Goal: Task Accomplishment & Management: Manage account settings

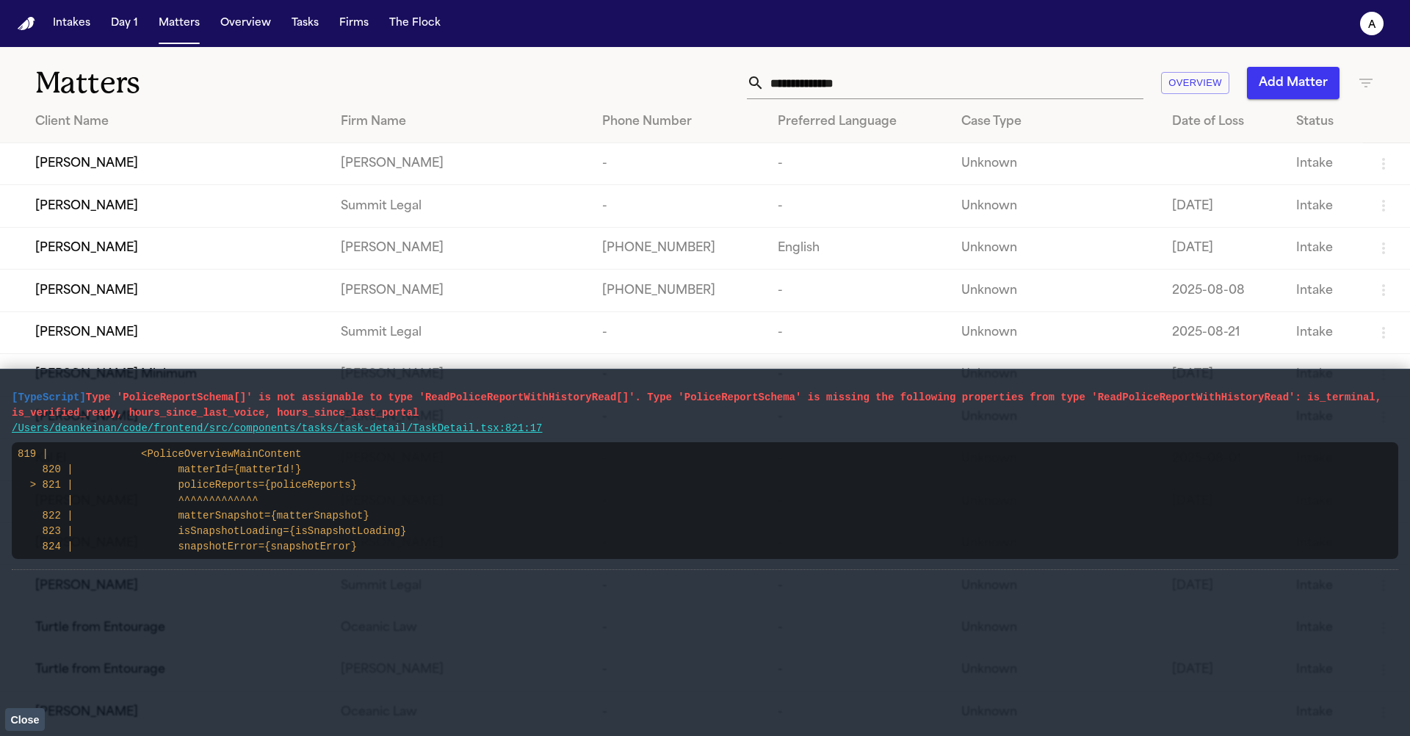
click at [822, 343] on td "-" at bounding box center [858, 332] width 184 height 42
click at [30, 727] on button "Close" at bounding box center [25, 719] width 40 height 22
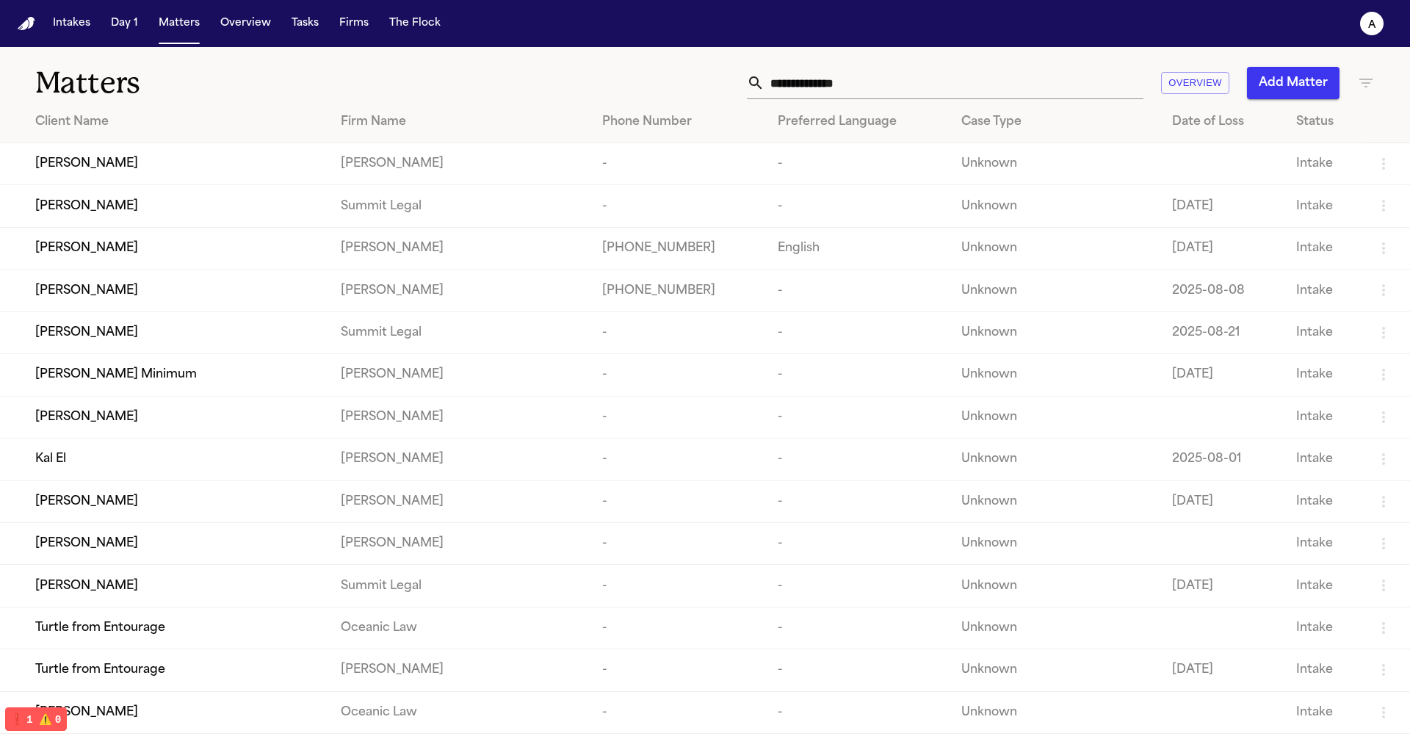
click at [162, 468] on div "Kal El" at bounding box center [176, 459] width 282 height 18
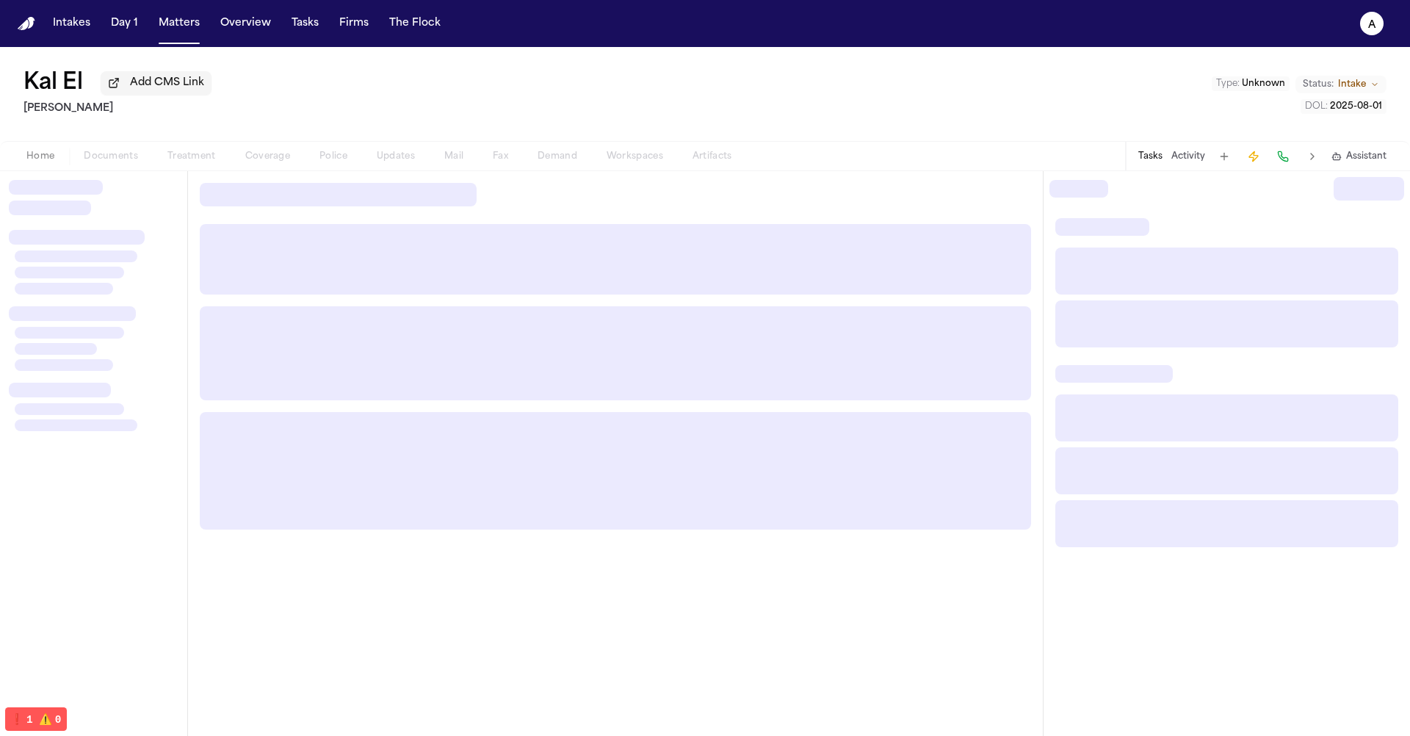
click at [220, 168] on div "Home Documents Treatment Coverage Police Updates Mail Fax Demand Workspaces Art…" at bounding box center [705, 155] width 1410 height 29
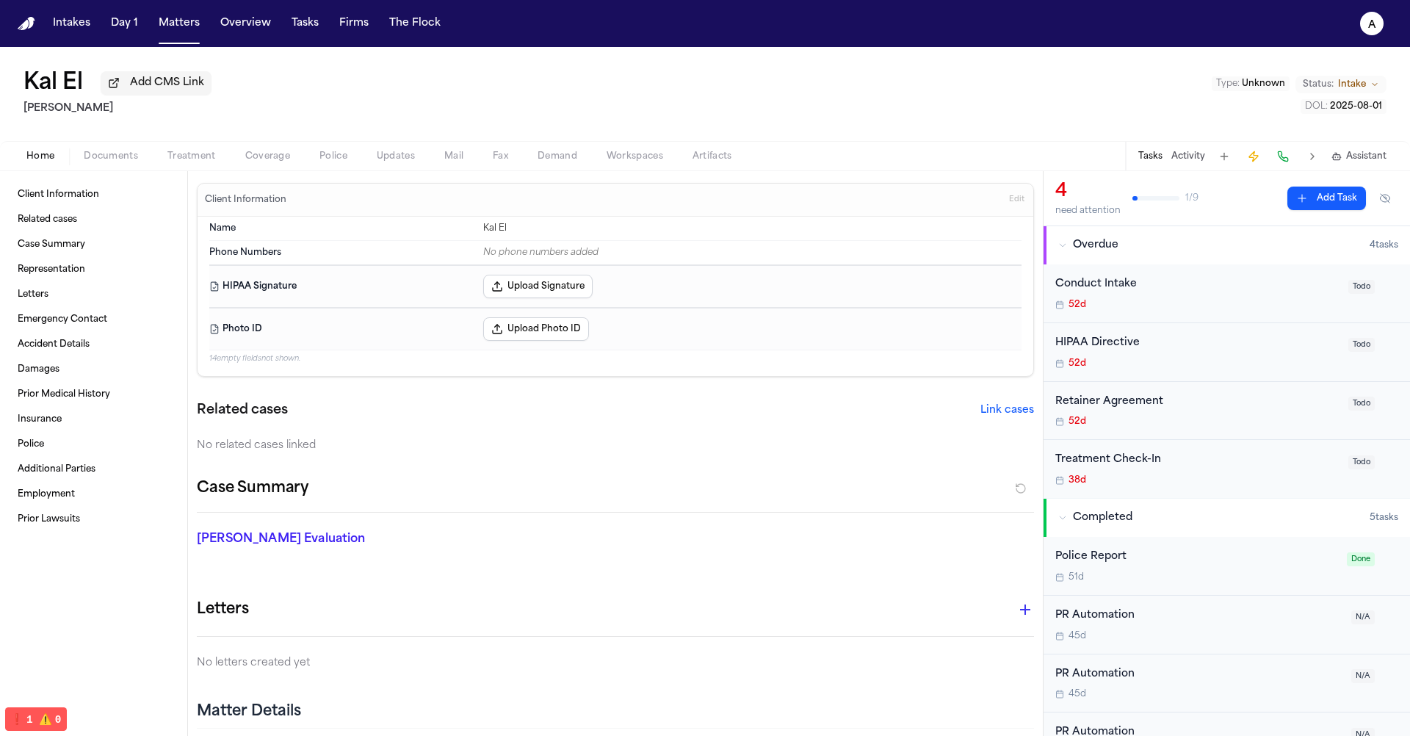
click at [200, 157] on span "Treatment" at bounding box center [191, 157] width 48 height 12
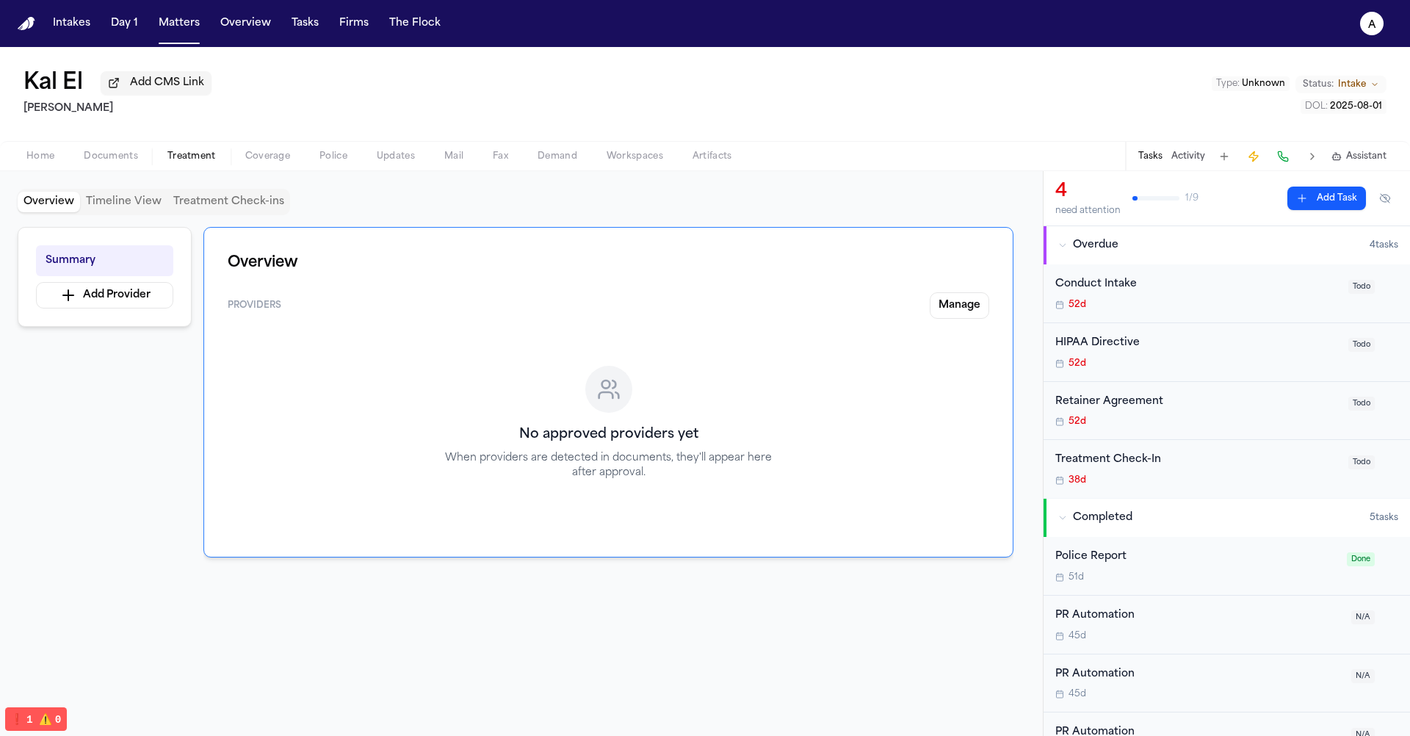
click at [372, 163] on button "Updates" at bounding box center [396, 157] width 68 height 18
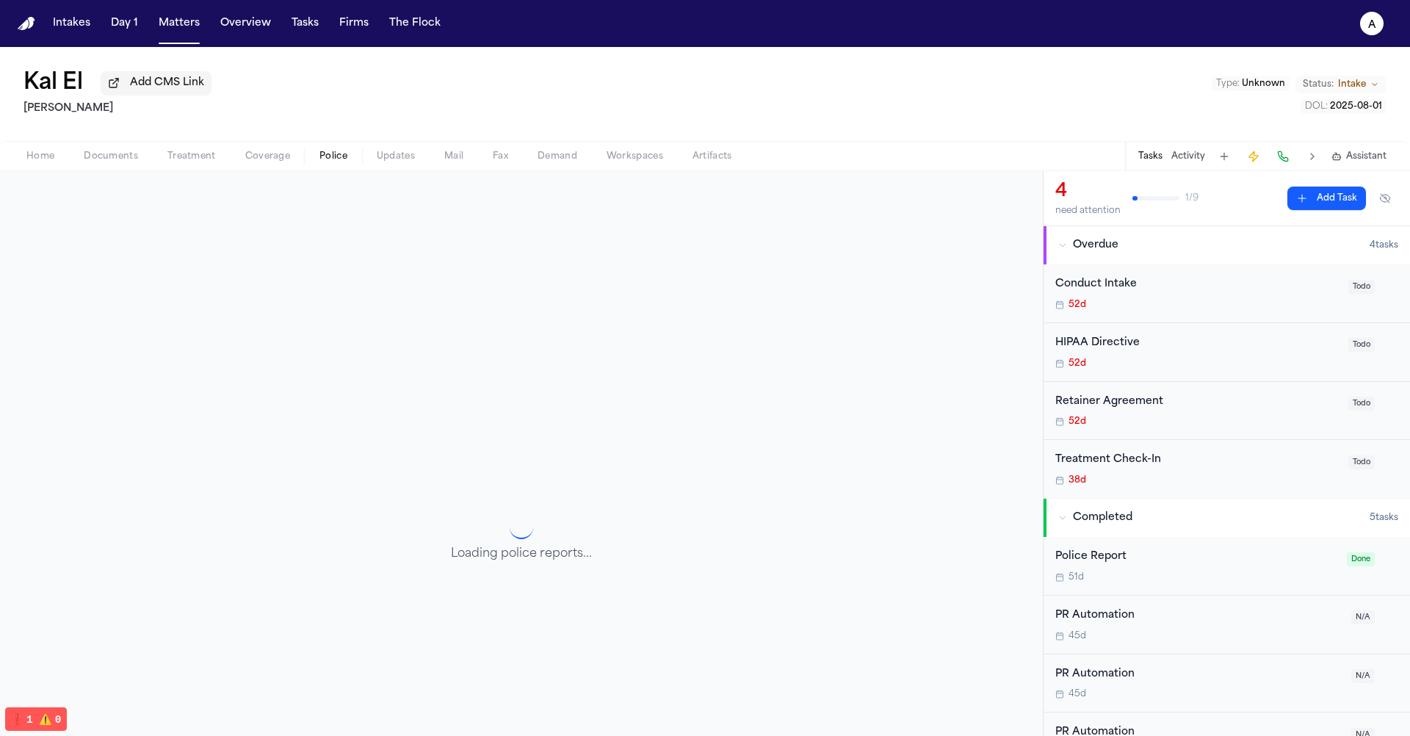
click at [344, 159] on span "Police" at bounding box center [333, 157] width 28 height 12
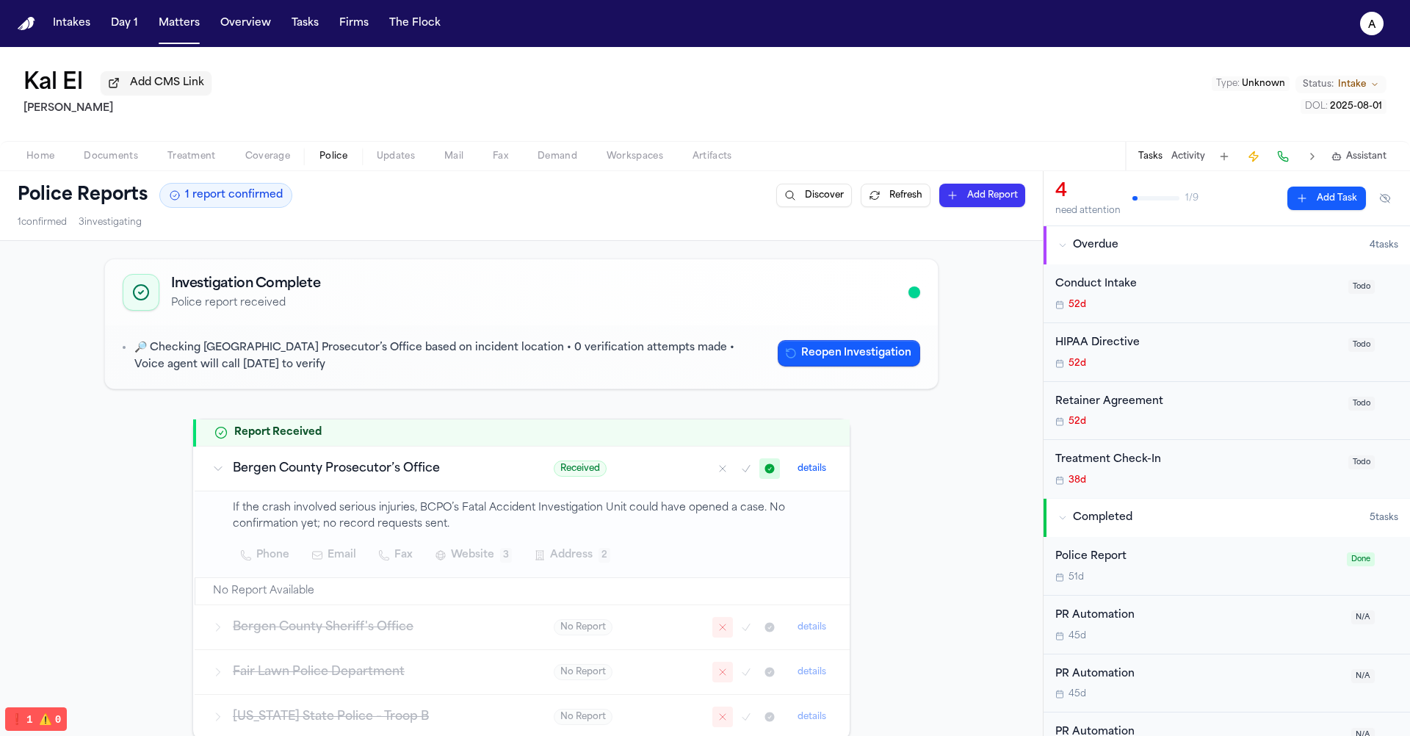
scroll to position [173, 0]
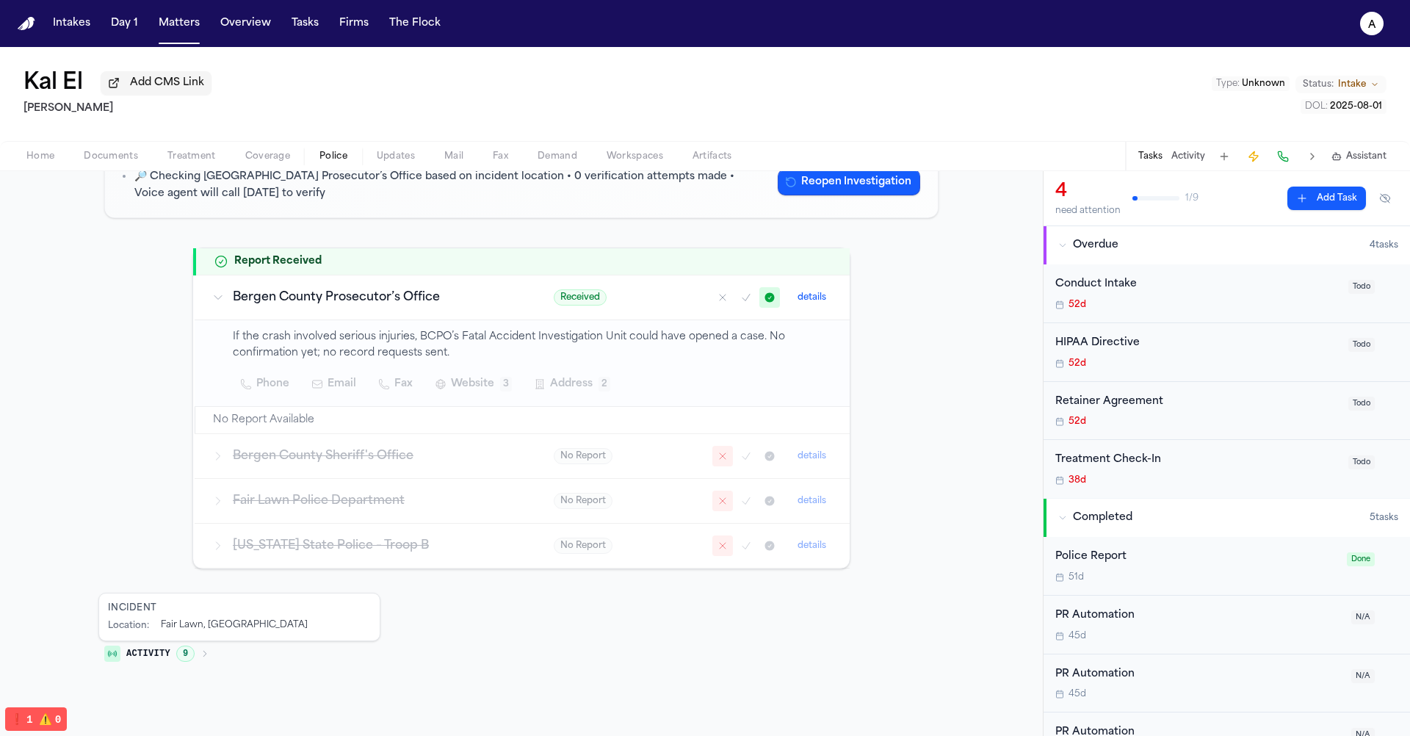
click at [667, 461] on div "No Report details" at bounding box center [693, 456] width 278 height 21
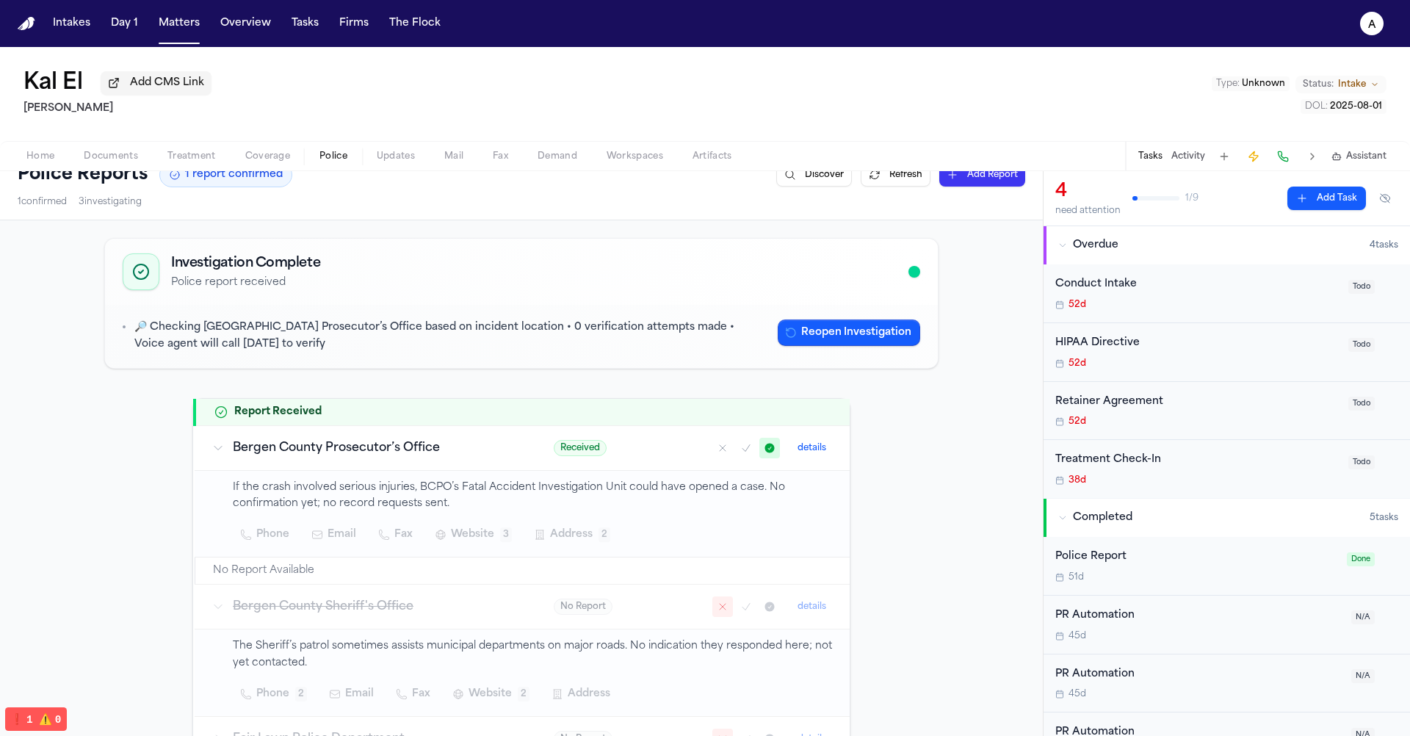
scroll to position [201, 0]
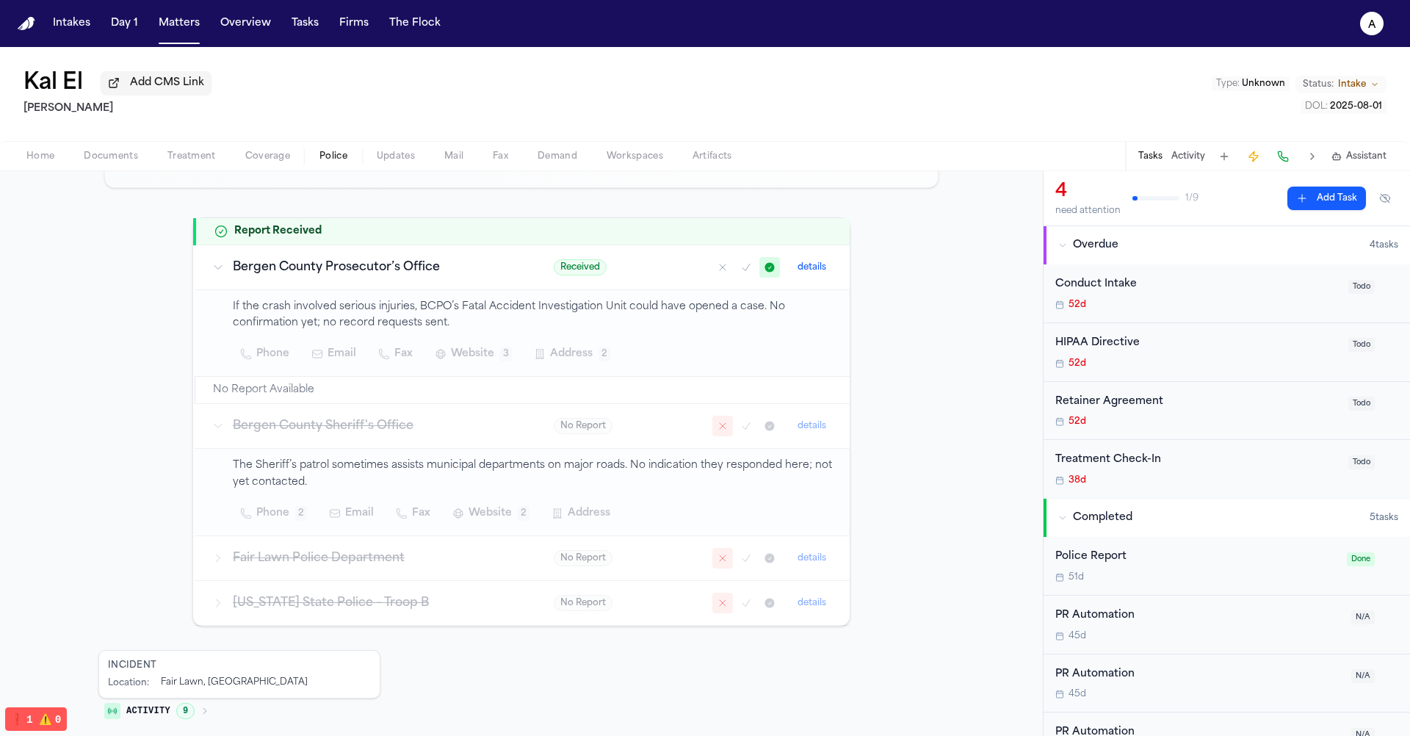
click at [741, 556] on icon "Mark as confirmed" at bounding box center [746, 558] width 12 height 12
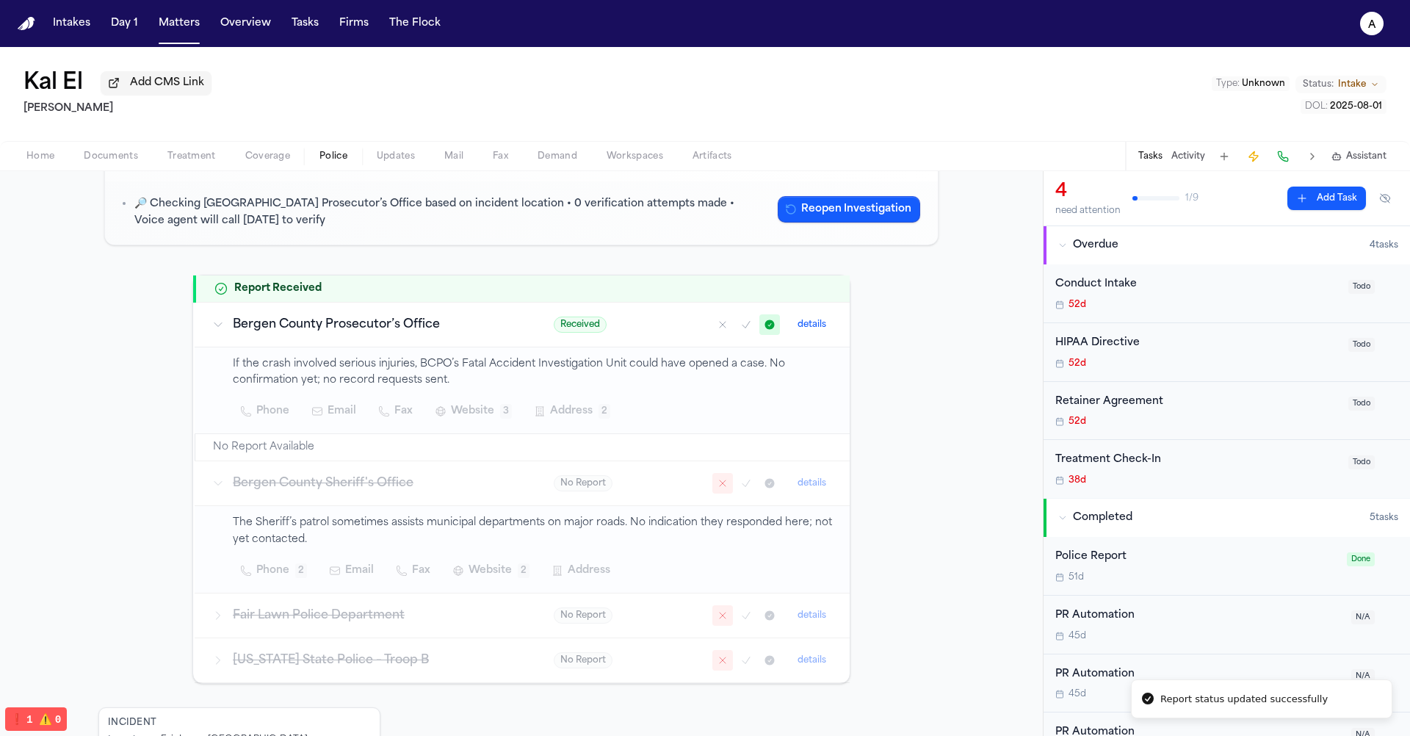
scroll to position [142, 0]
click at [720, 325] on icon "Mark as no report" at bounding box center [723, 326] width 6 height 6
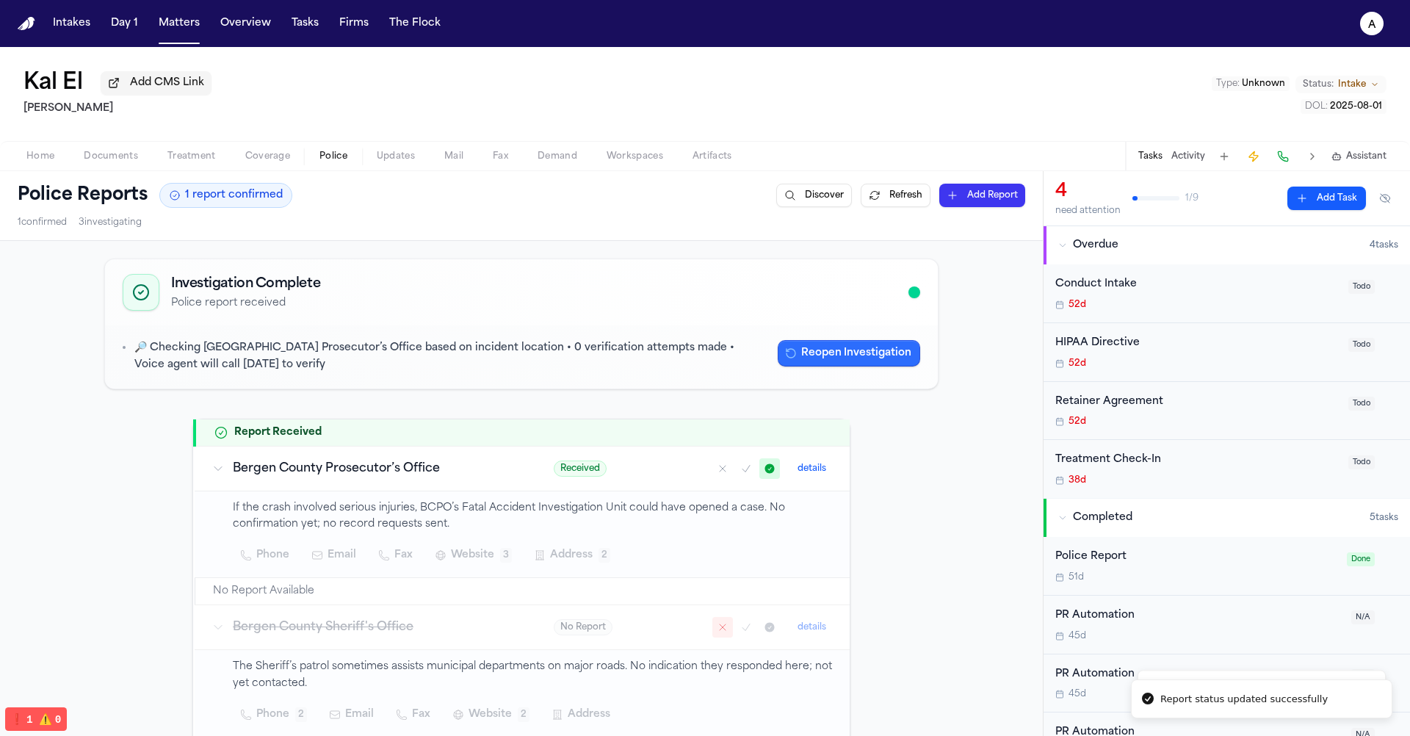
click at [829, 358] on button "Reopen Investigation" at bounding box center [849, 353] width 142 height 26
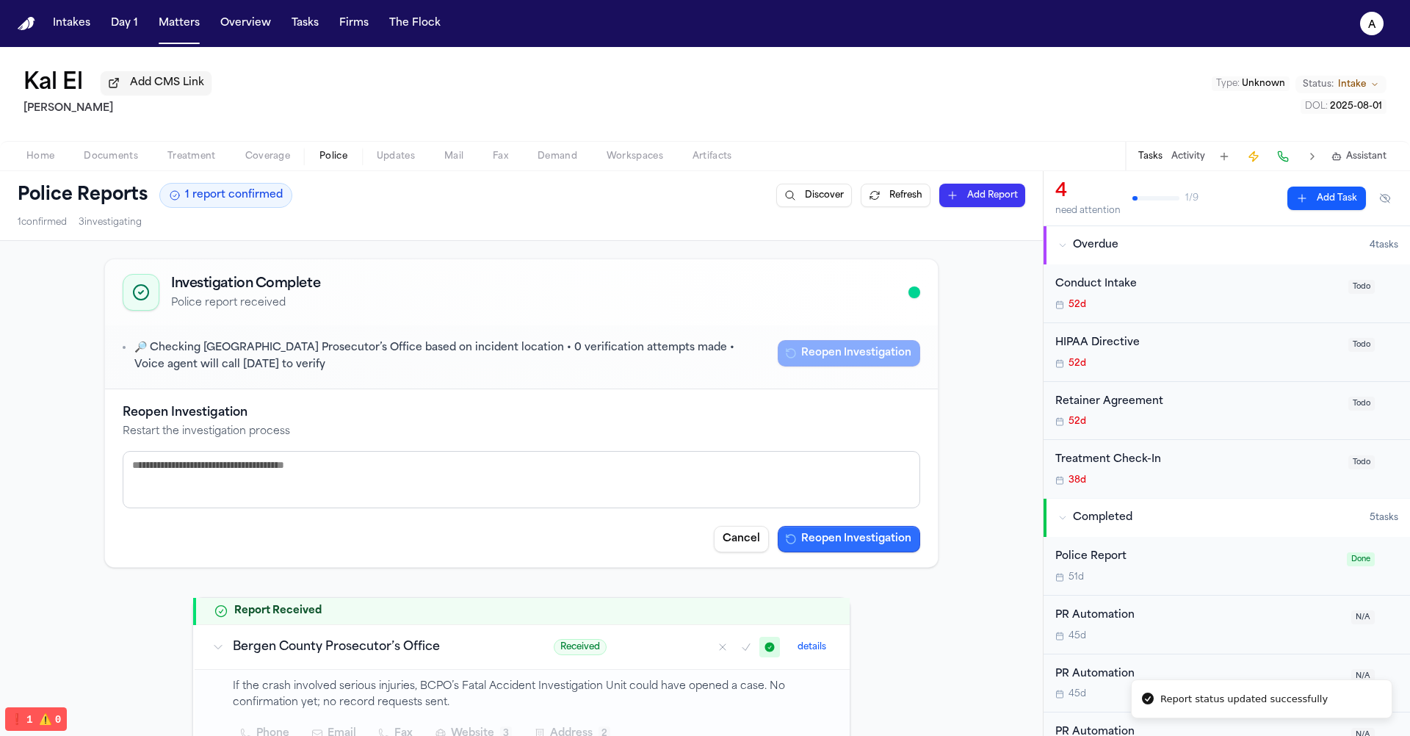
click at [855, 541] on button "Reopen Investigation" at bounding box center [849, 539] width 142 height 26
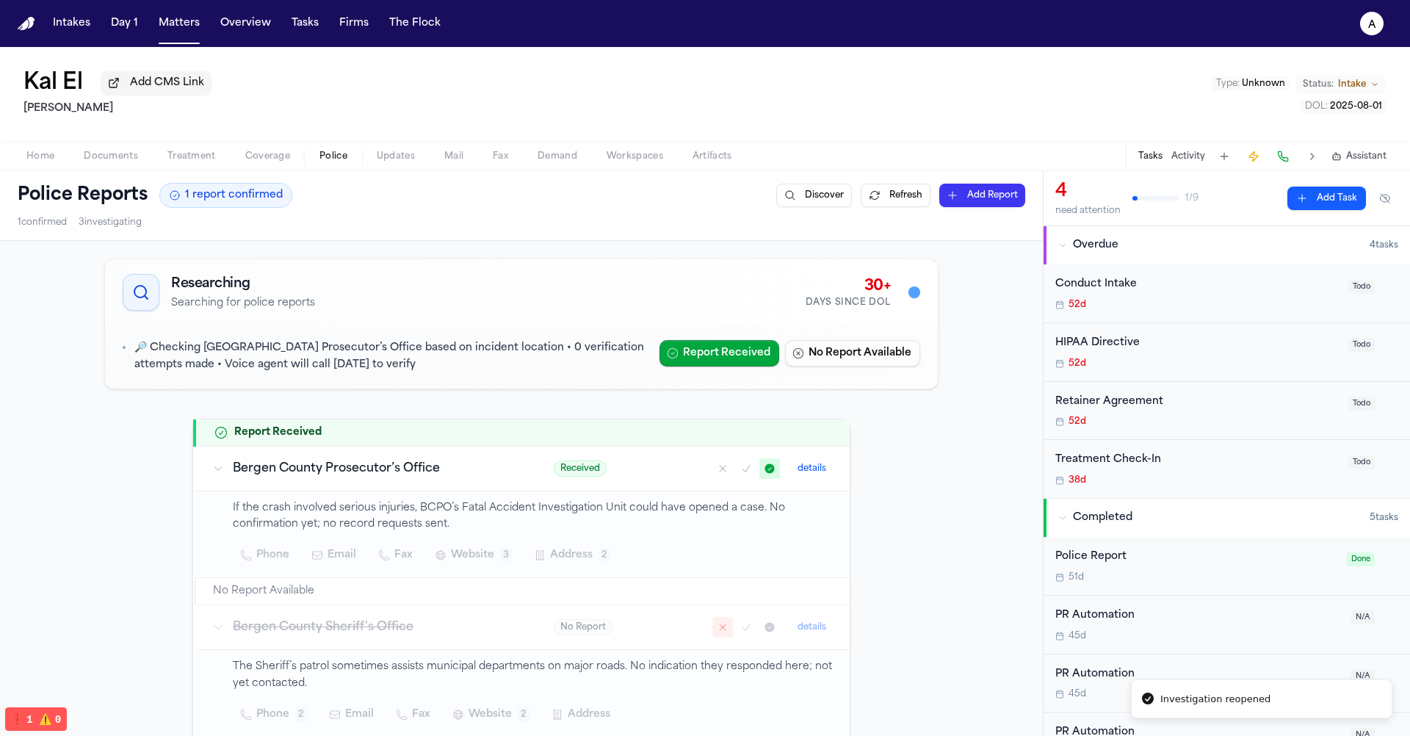
click at [718, 468] on icon "Mark as no report" at bounding box center [723, 469] width 12 height 12
click at [725, 469] on button "Mark as no report" at bounding box center [722, 468] width 21 height 21
click at [740, 469] on icon "Mark as confirmed" at bounding box center [746, 469] width 12 height 12
click at [726, 468] on div at bounding box center [746, 468] width 68 height 21
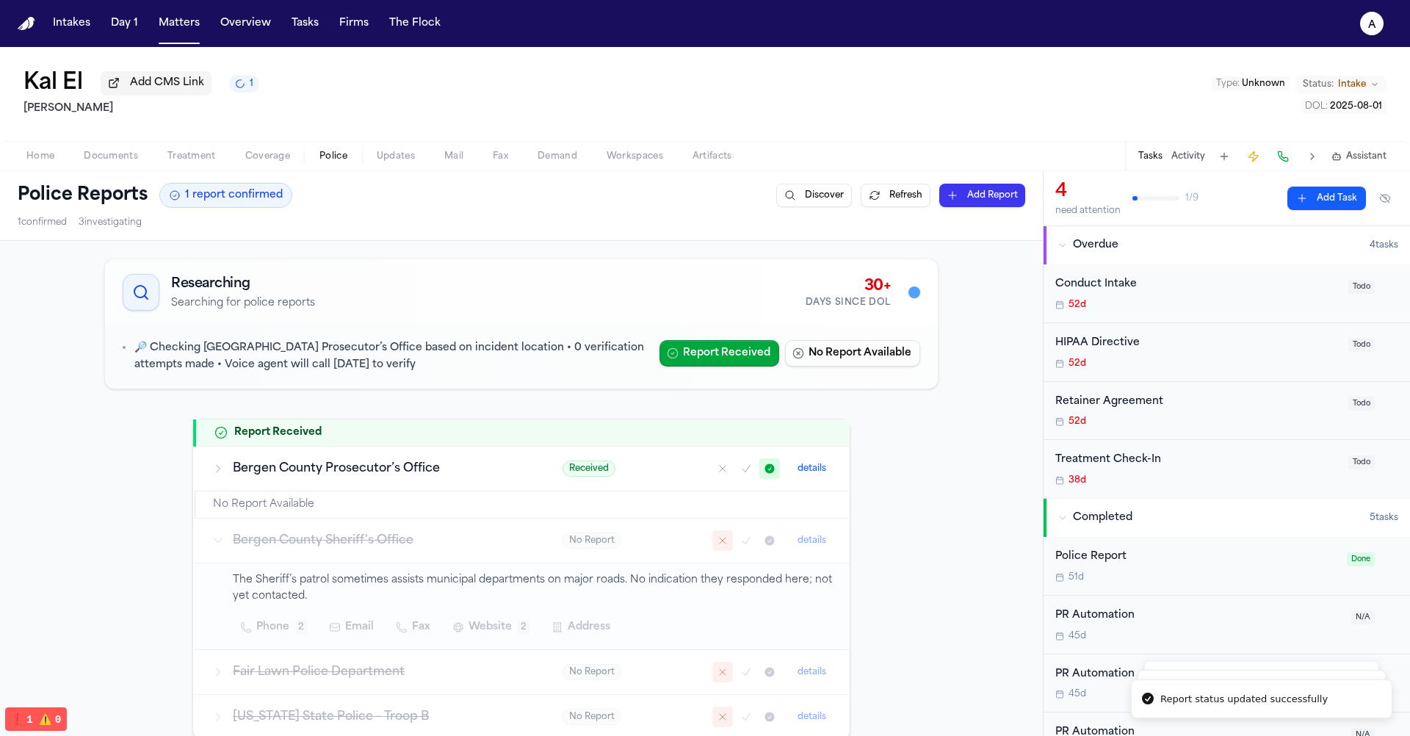
click at [726, 468] on div at bounding box center [746, 468] width 68 height 21
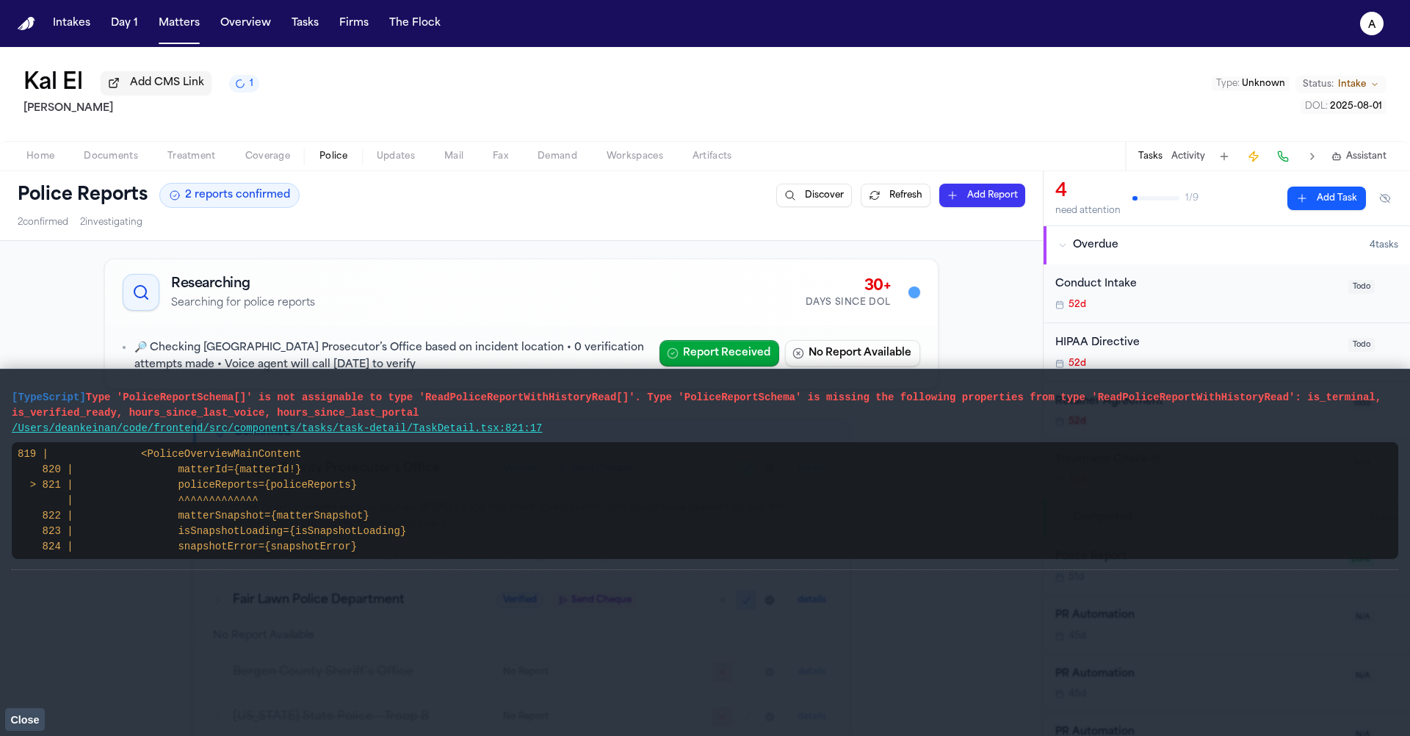
click at [34, 716] on span "Close" at bounding box center [24, 720] width 29 height 12
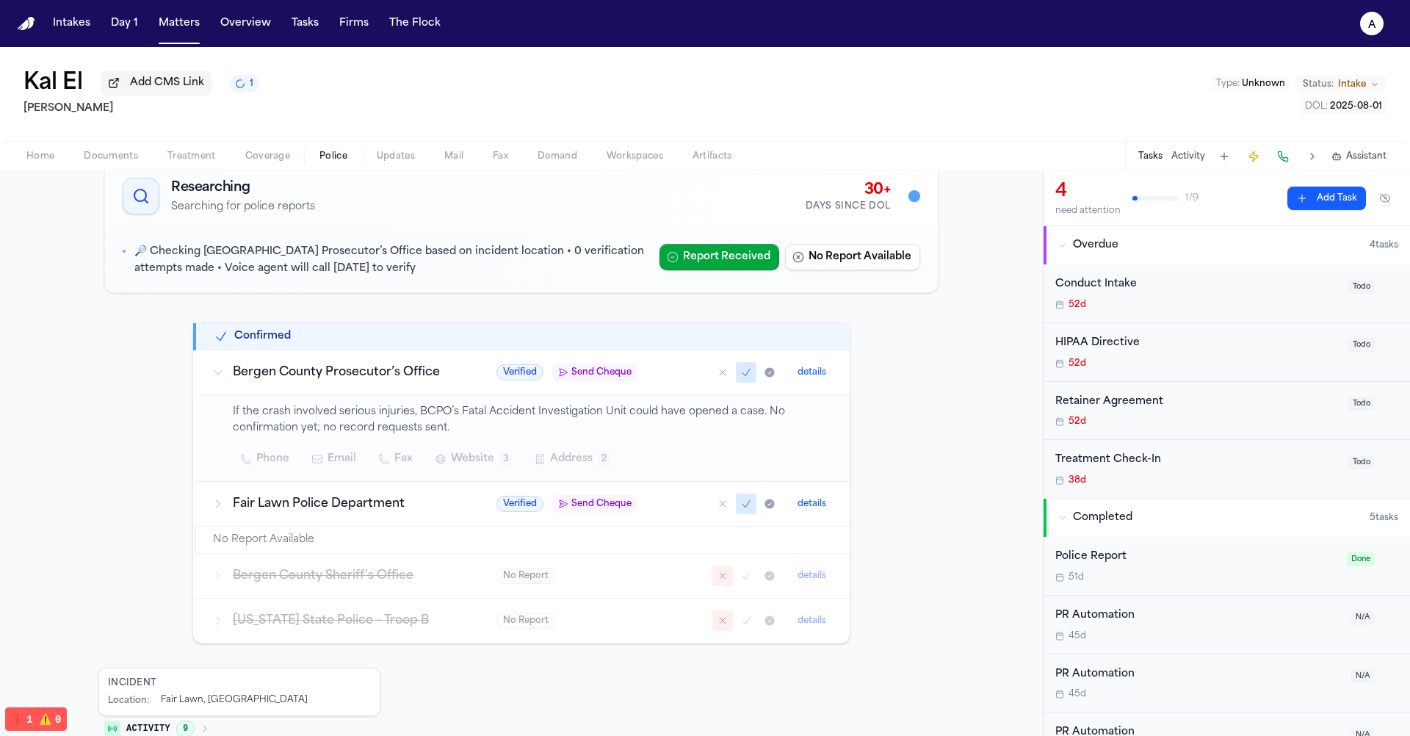
scroll to position [135, 0]
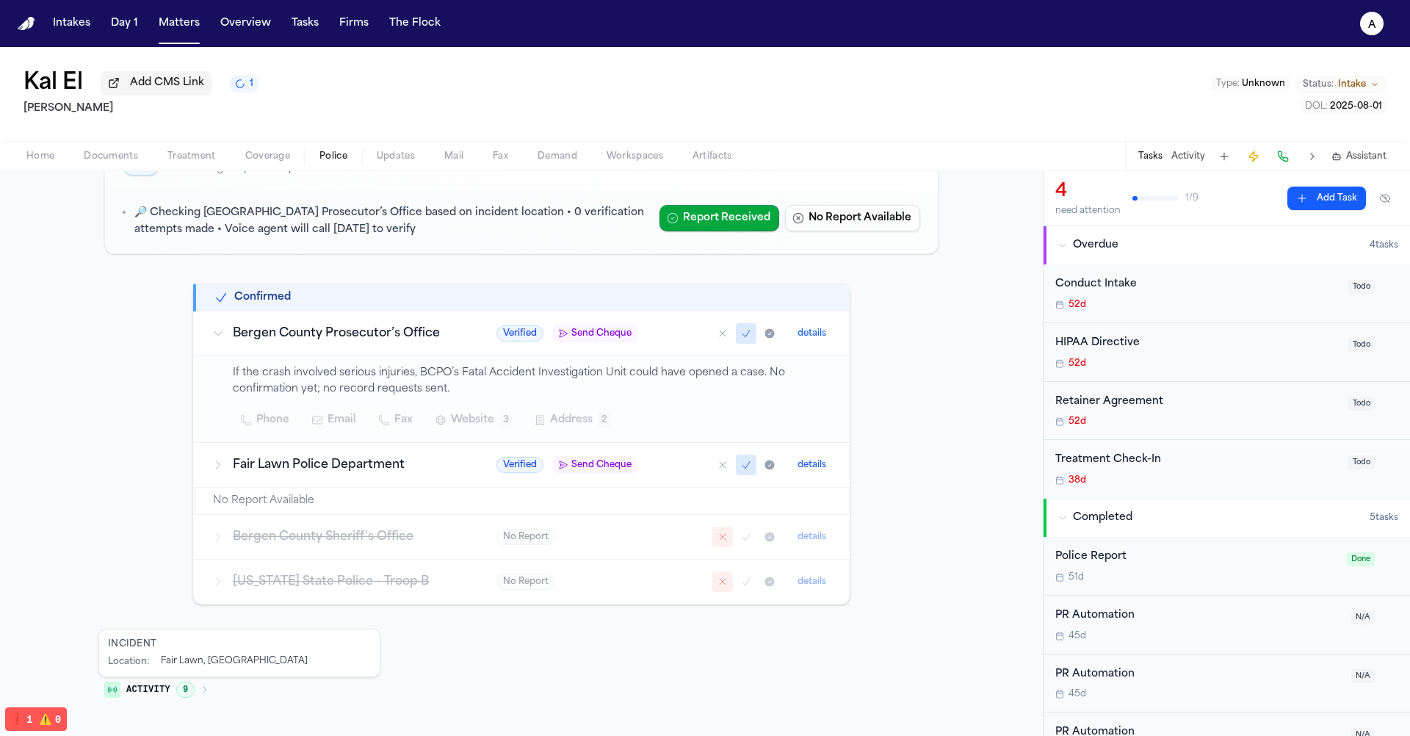
click at [717, 333] on icon "Mark as no report" at bounding box center [723, 333] width 12 height 12
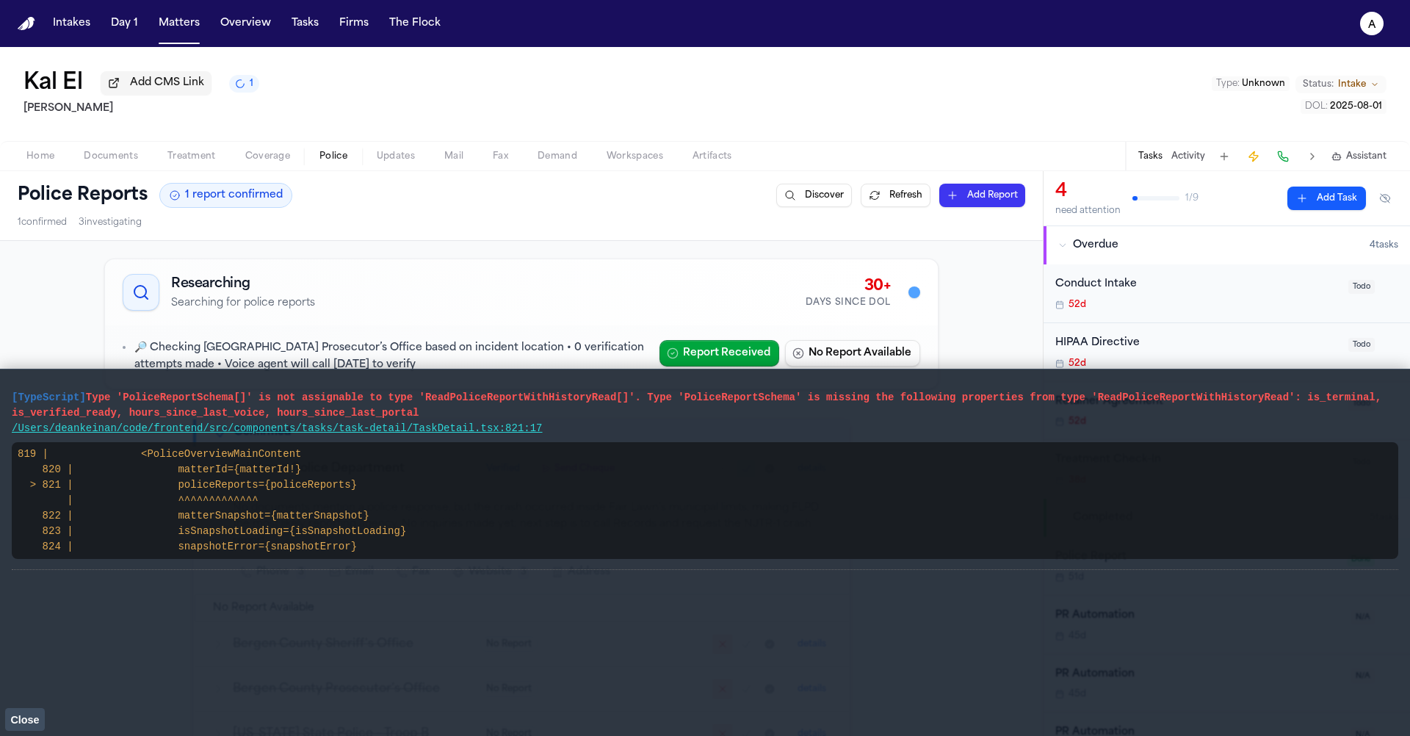
click at [21, 731] on main "[TypeScript] Type 'PoliceReportSchema[]' is not assignable to type 'ReadPoliceR…" at bounding box center [705, 552] width 1410 height 367
click at [21, 719] on span "Close" at bounding box center [24, 720] width 29 height 12
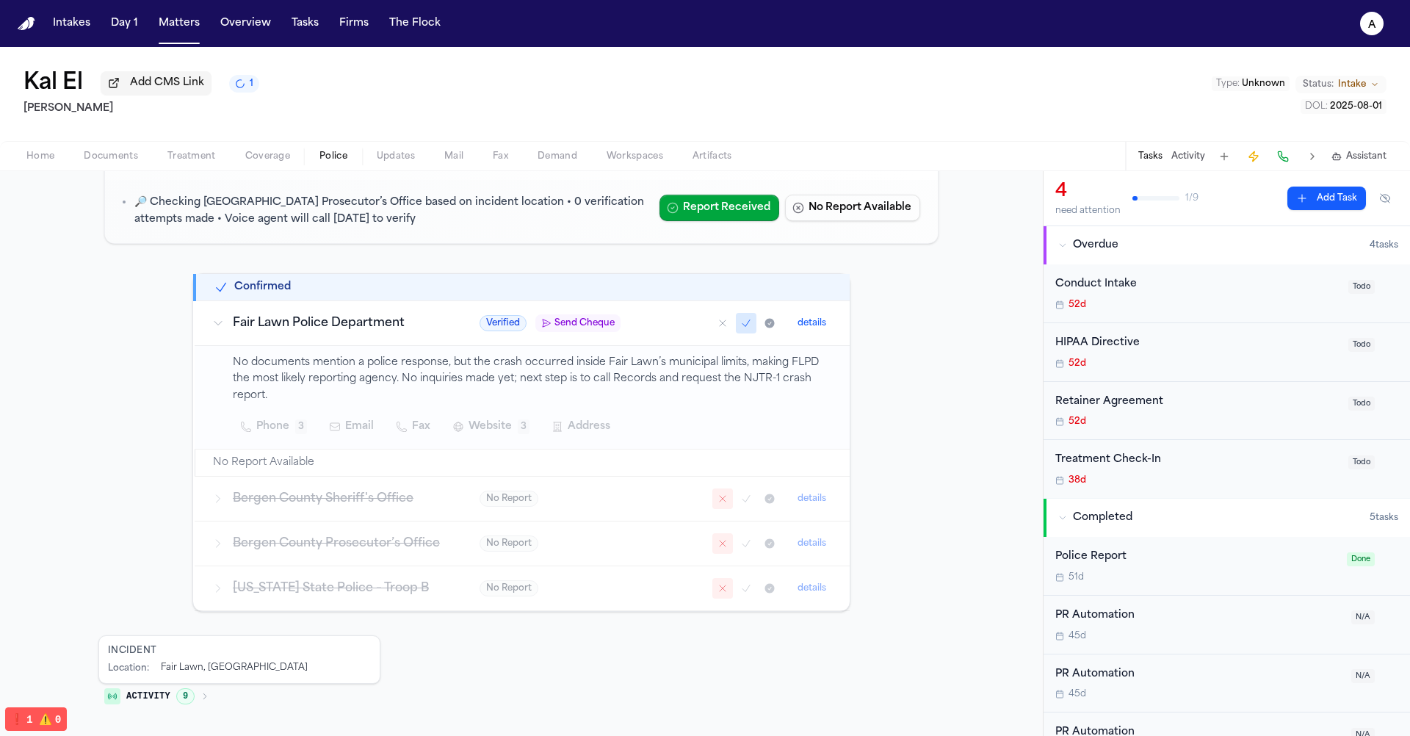
scroll to position [173, 0]
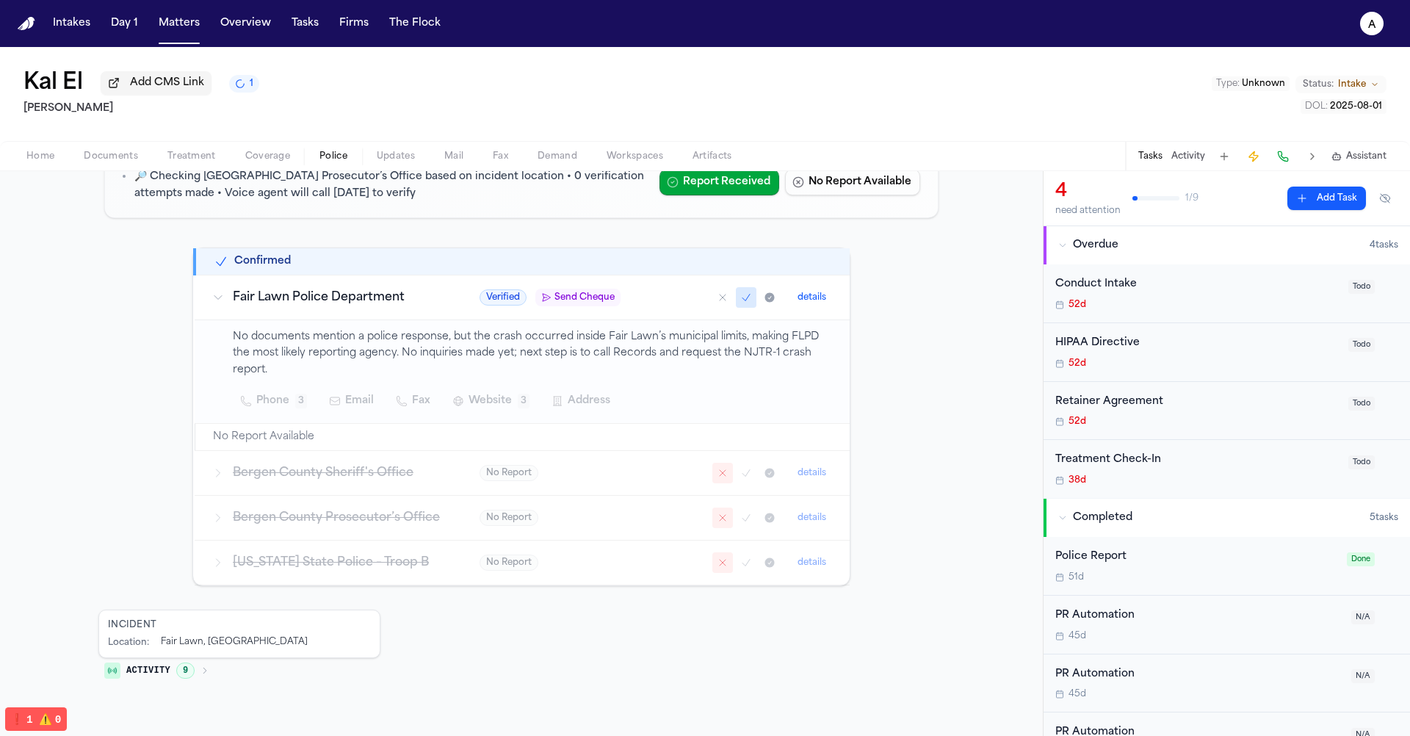
click at [582, 292] on span "Send Cheque" at bounding box center [584, 297] width 60 height 12
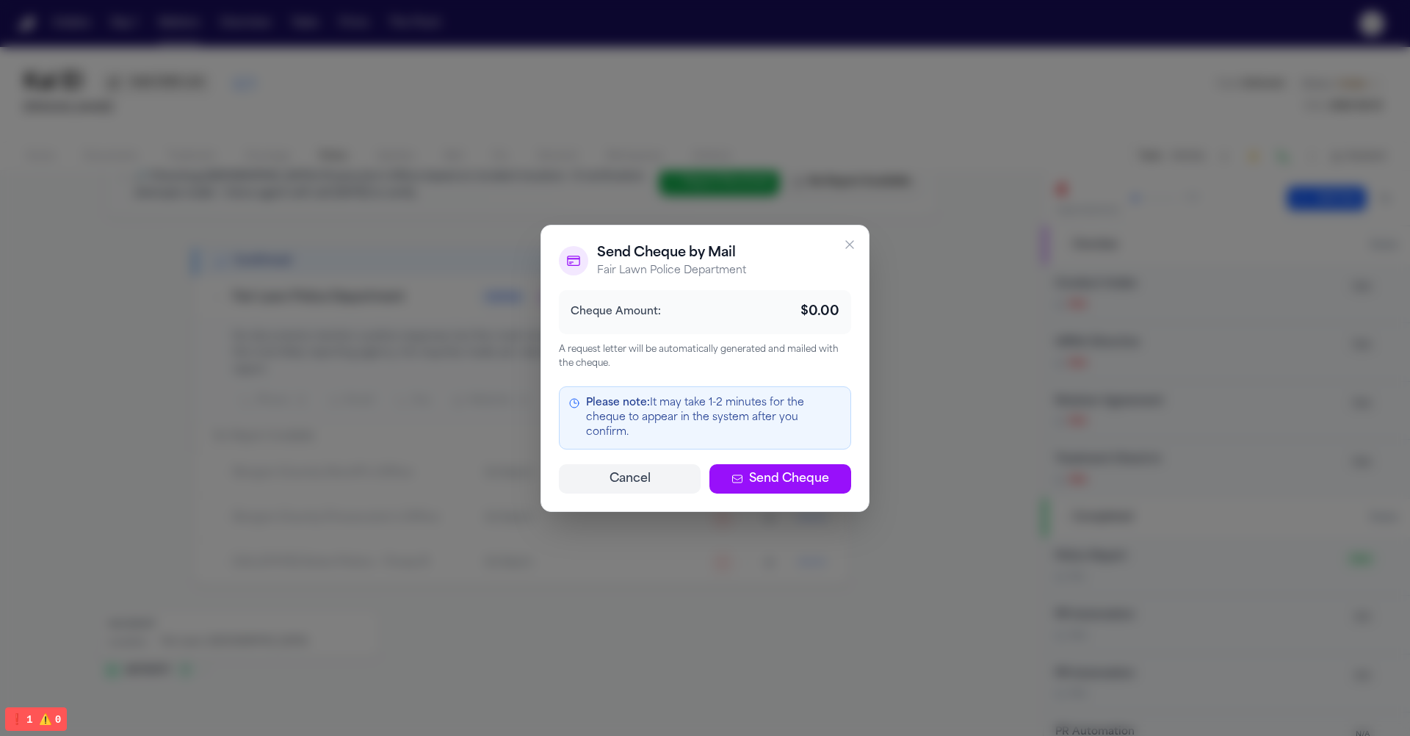
click at [877, 244] on div at bounding box center [705, 368] width 1410 height 736
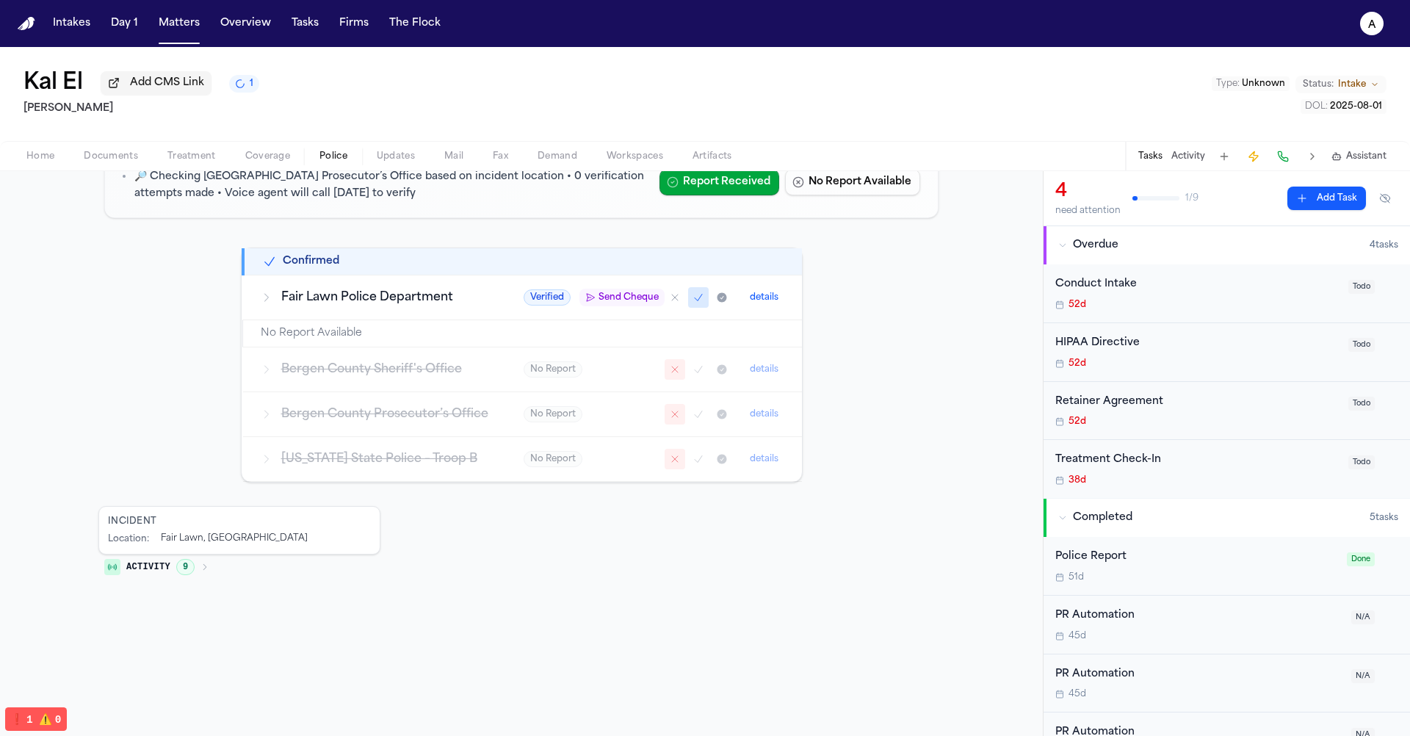
click at [609, 366] on div "No Report details" at bounding box center [654, 369] width 261 height 21
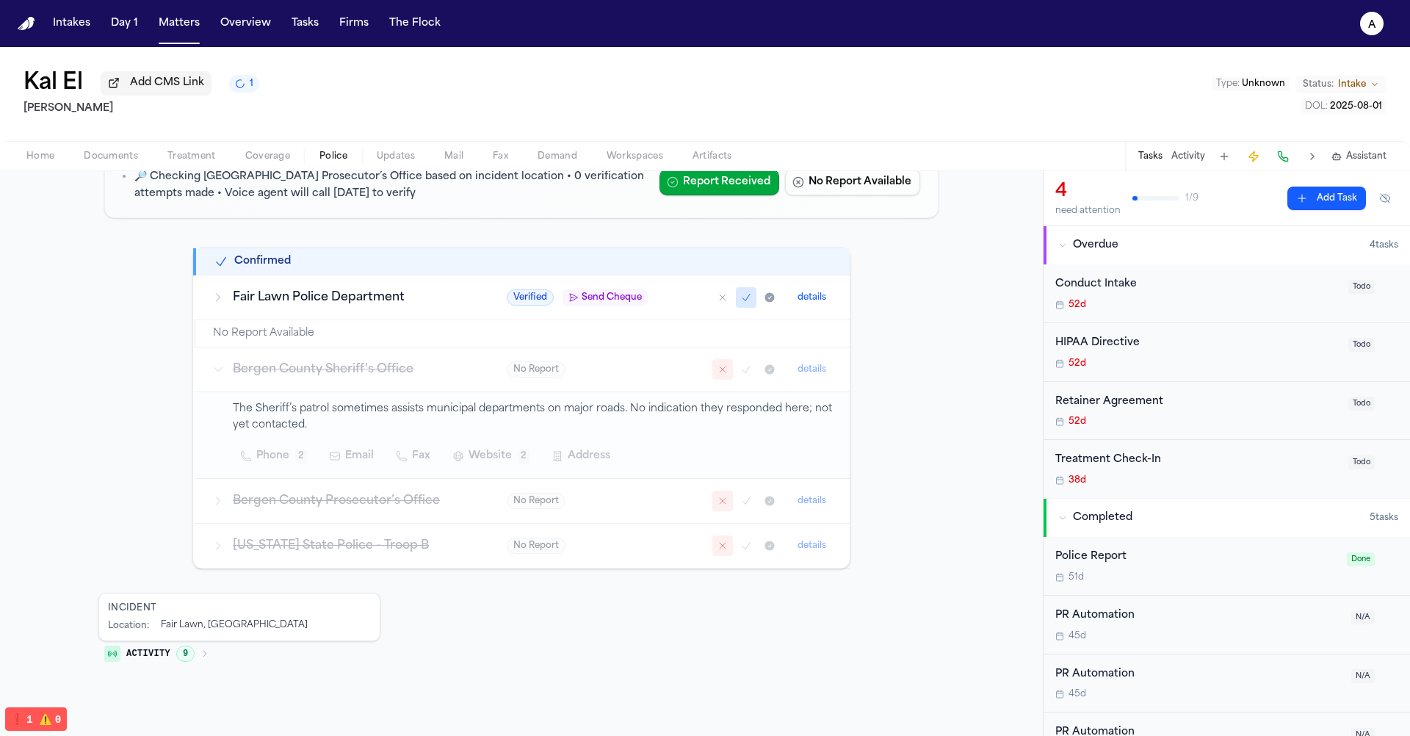
click at [744, 363] on icon "Mark as confirmed" at bounding box center [746, 369] width 12 height 12
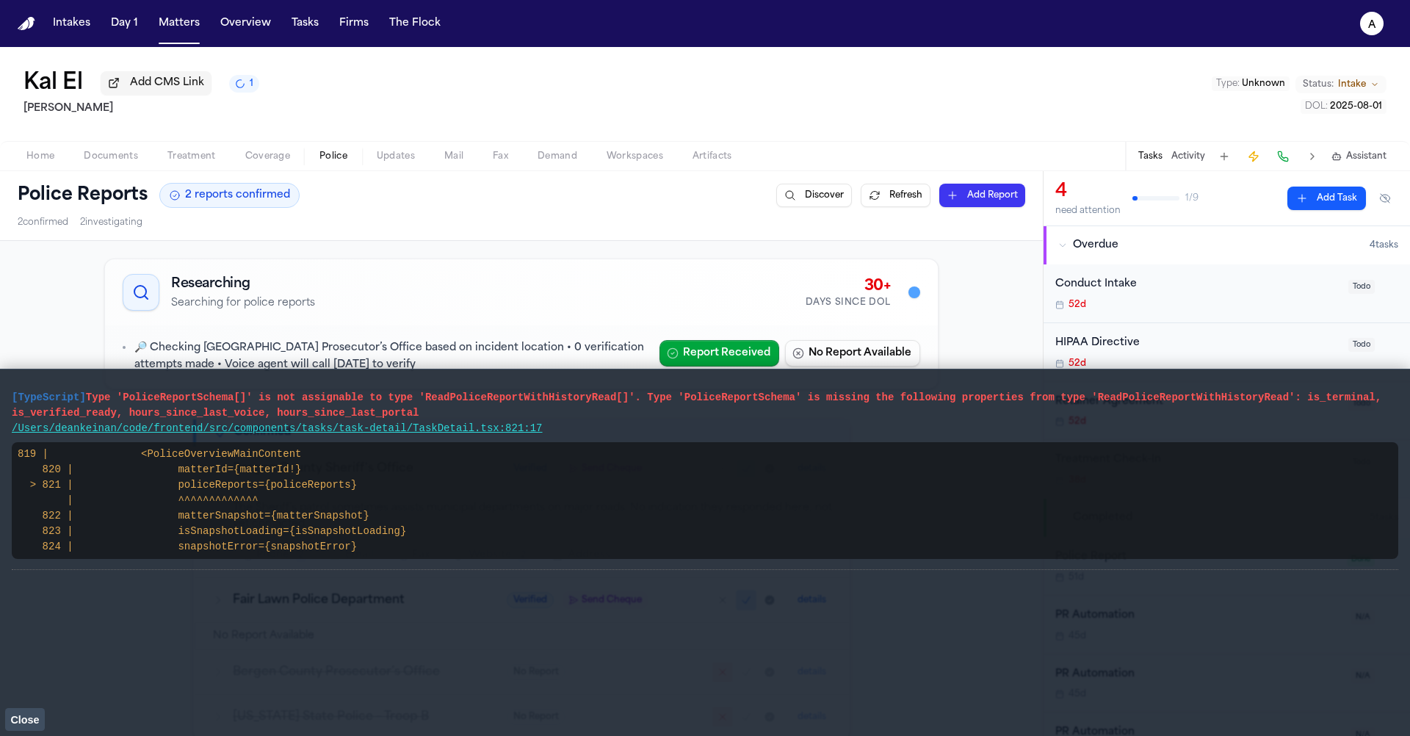
click at [24, 727] on button "Close" at bounding box center [25, 719] width 40 height 22
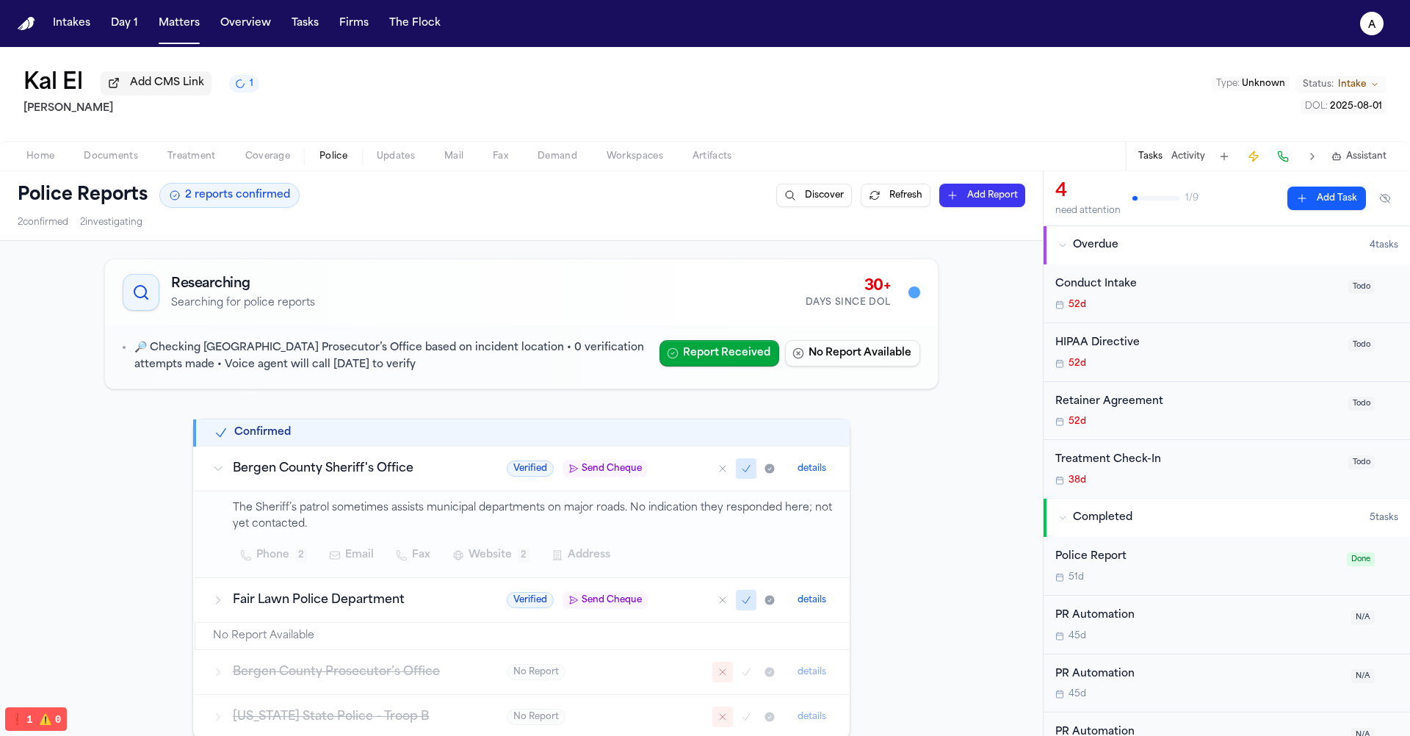
click at [601, 468] on span "Send Cheque" at bounding box center [612, 469] width 60 height 12
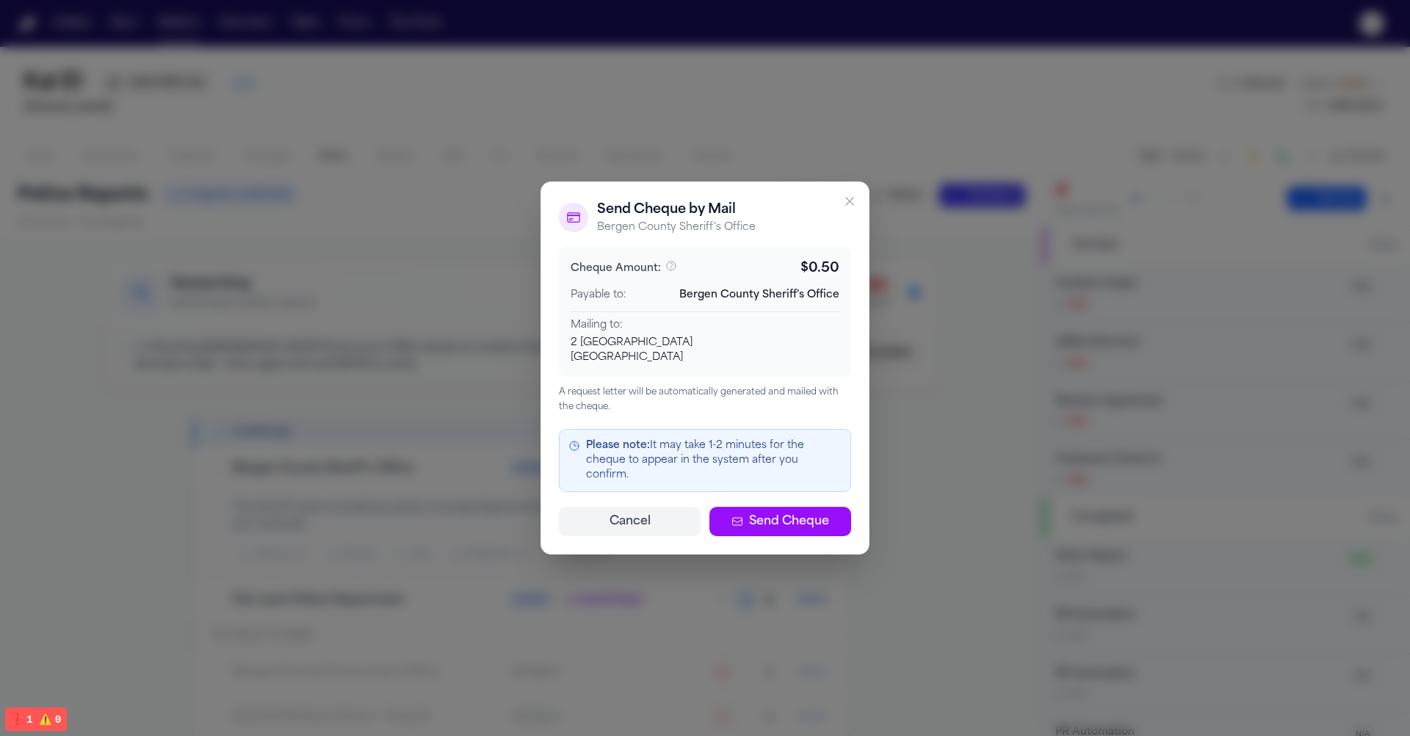
click at [650, 507] on button "Cancel" at bounding box center [630, 521] width 142 height 29
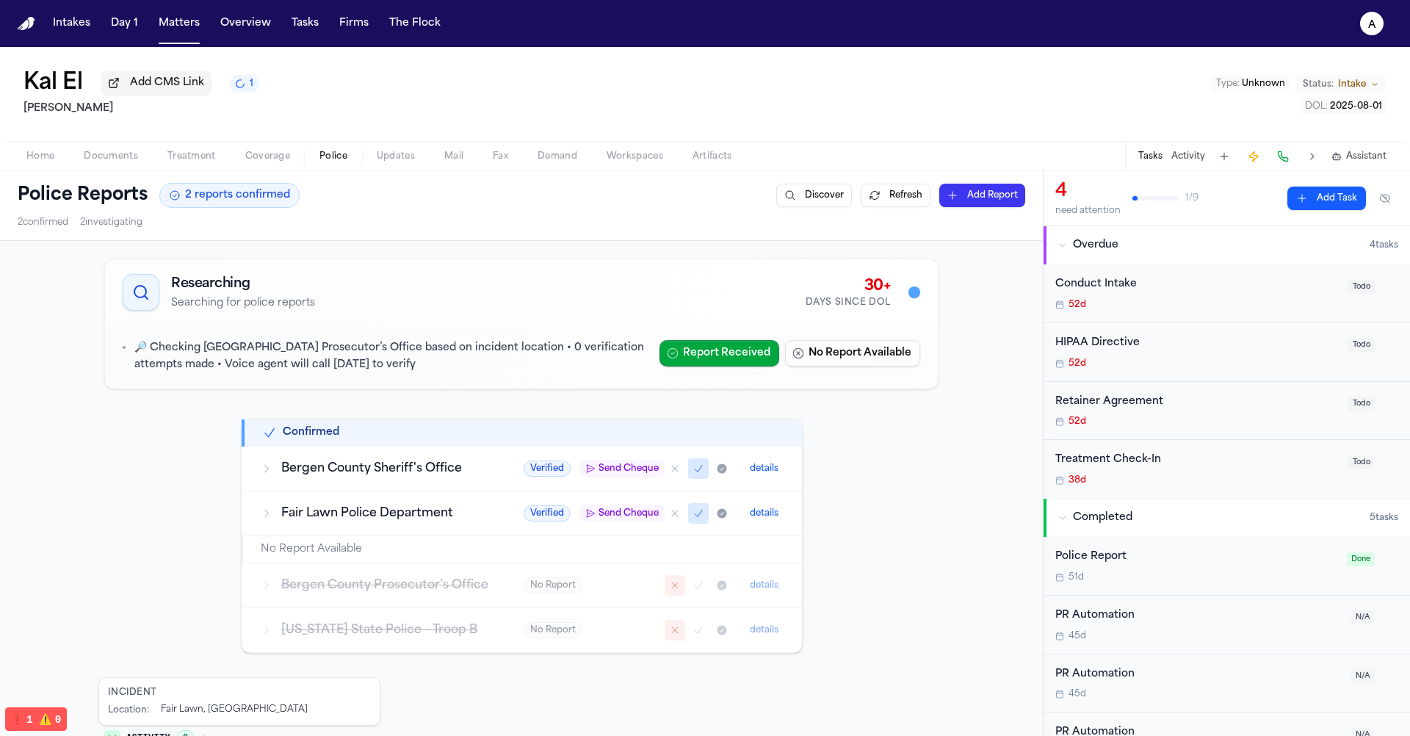
scroll to position [173, 0]
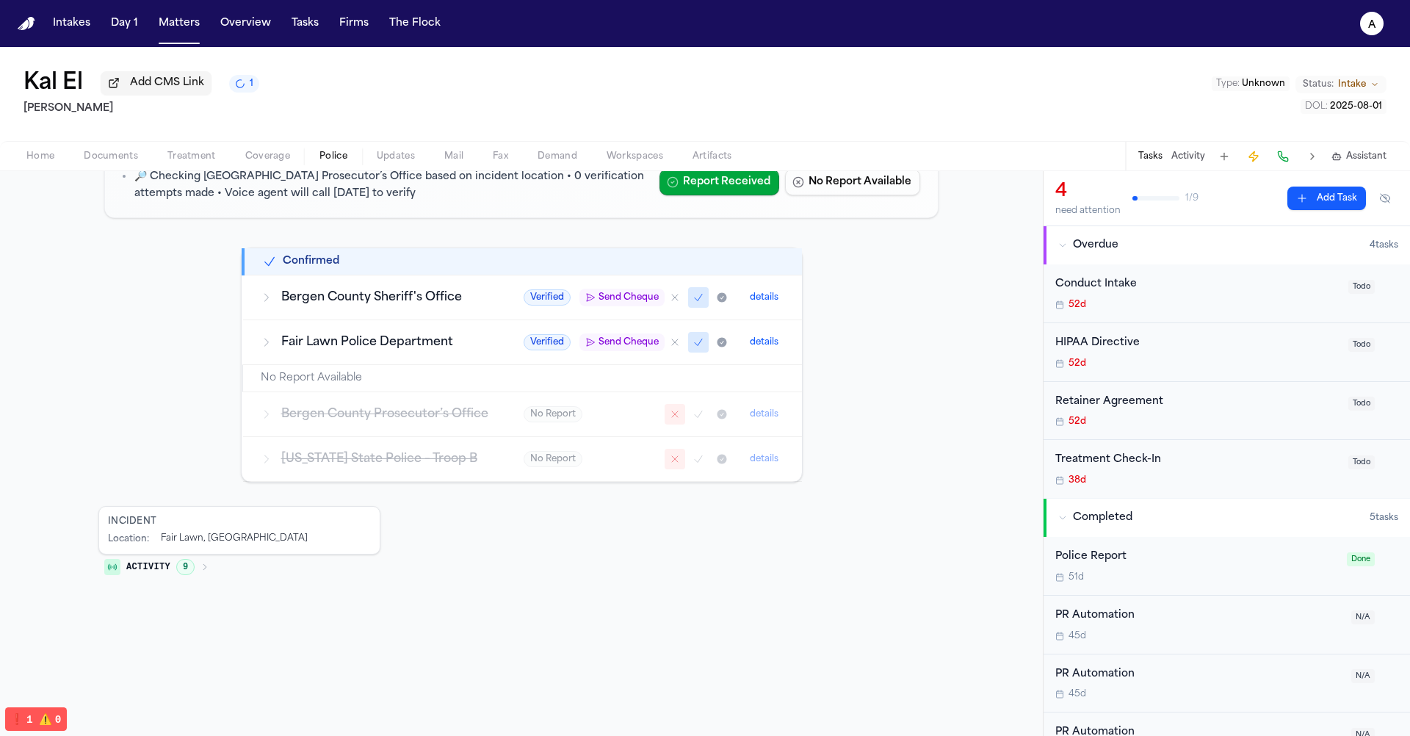
click at [182, 29] on button "Matters" at bounding box center [179, 23] width 53 height 26
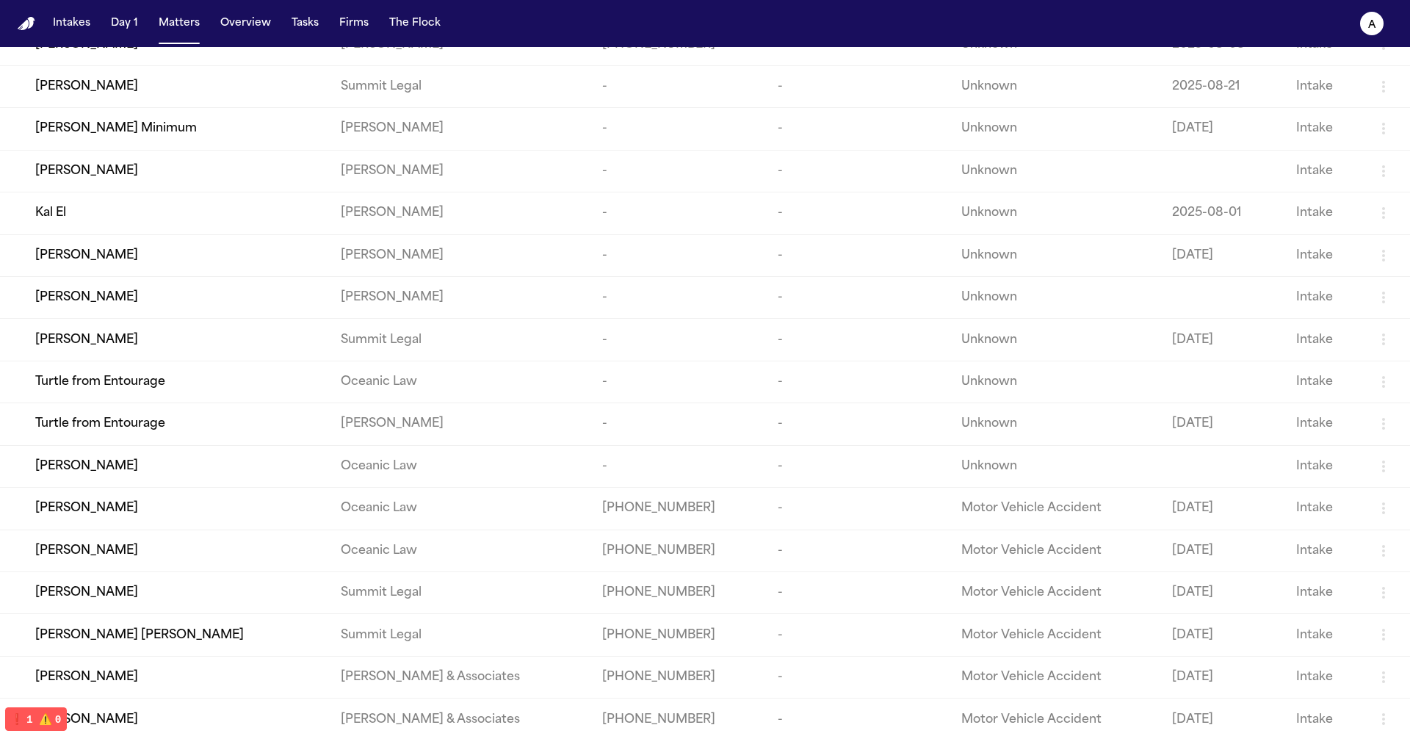
scroll to position [456, 0]
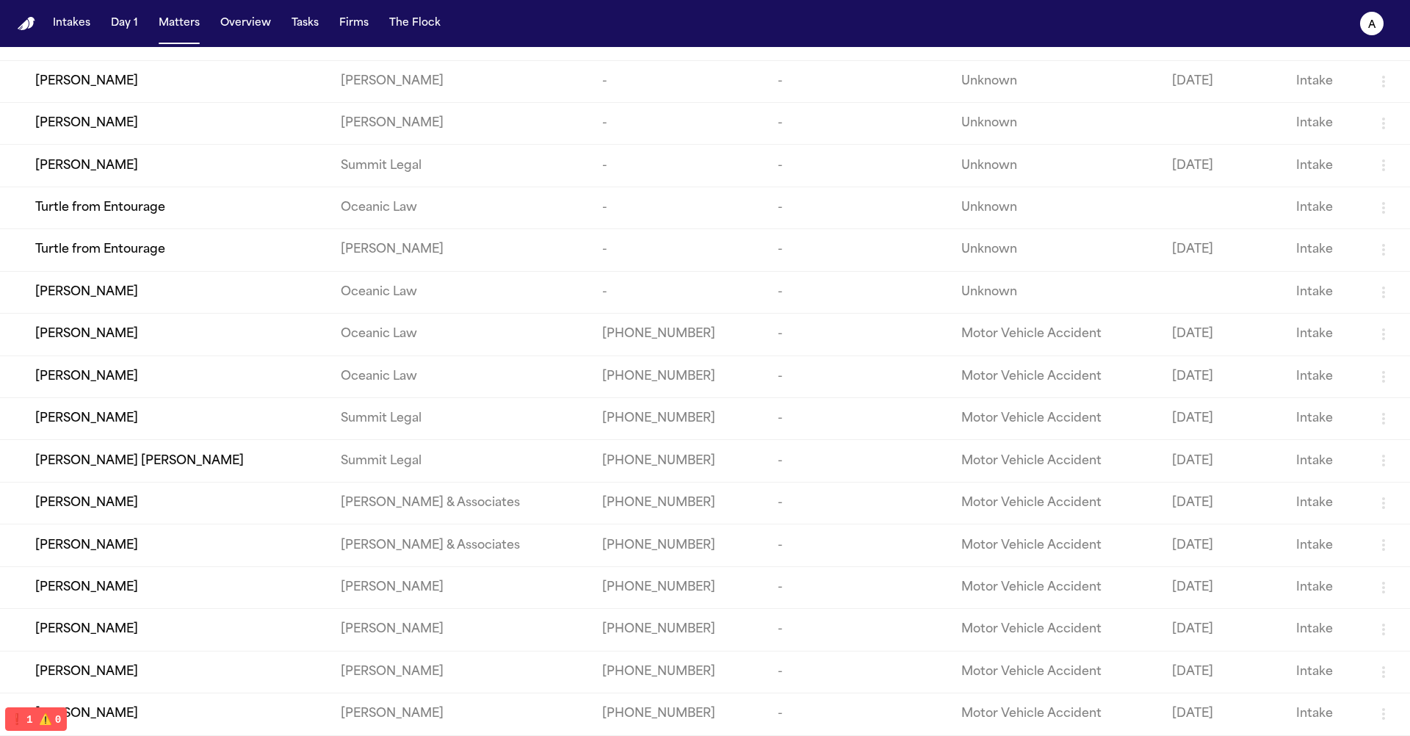
click at [173, 368] on div "[PERSON_NAME]" at bounding box center [176, 377] width 282 height 18
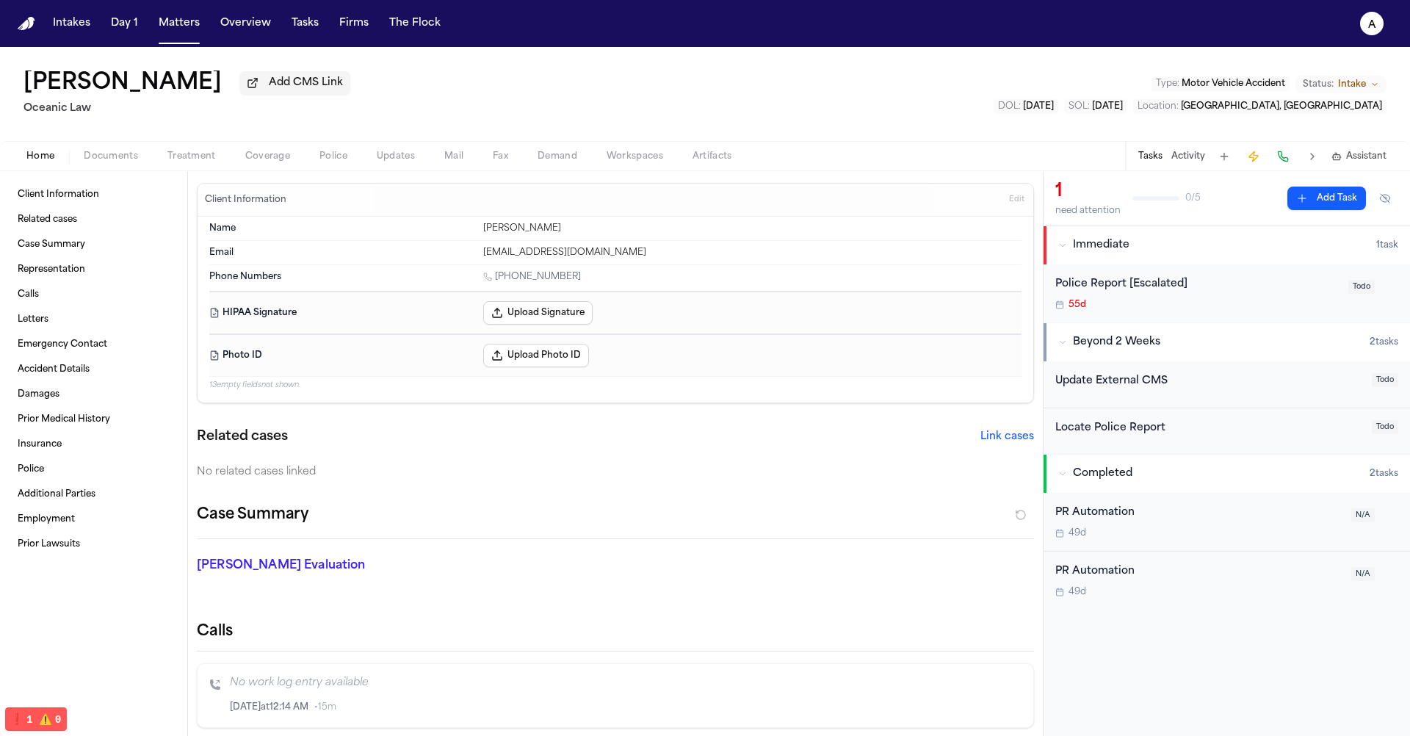
click at [332, 158] on span "Police" at bounding box center [333, 157] width 28 height 12
click at [170, 15] on button "Matters" at bounding box center [179, 23] width 53 height 26
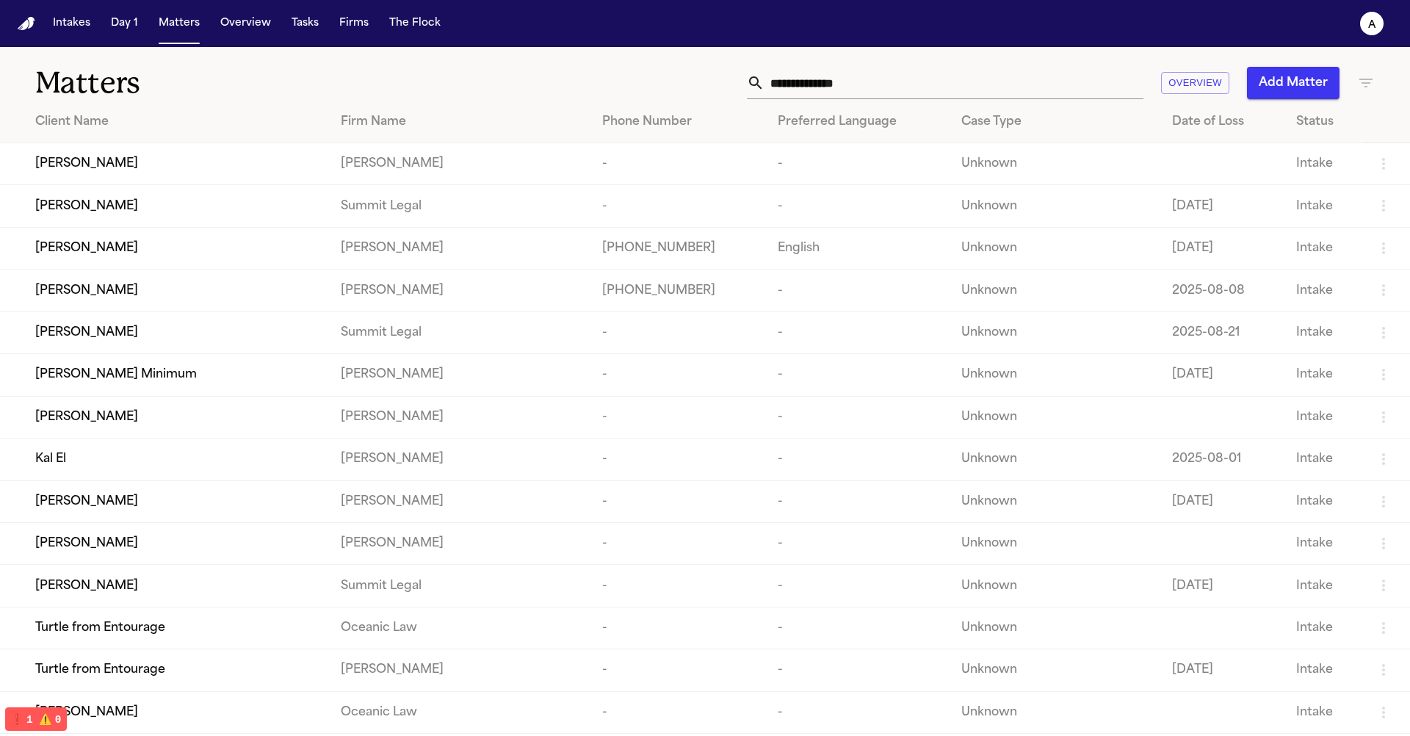
click at [115, 282] on td "[PERSON_NAME]" at bounding box center [164, 290] width 329 height 42
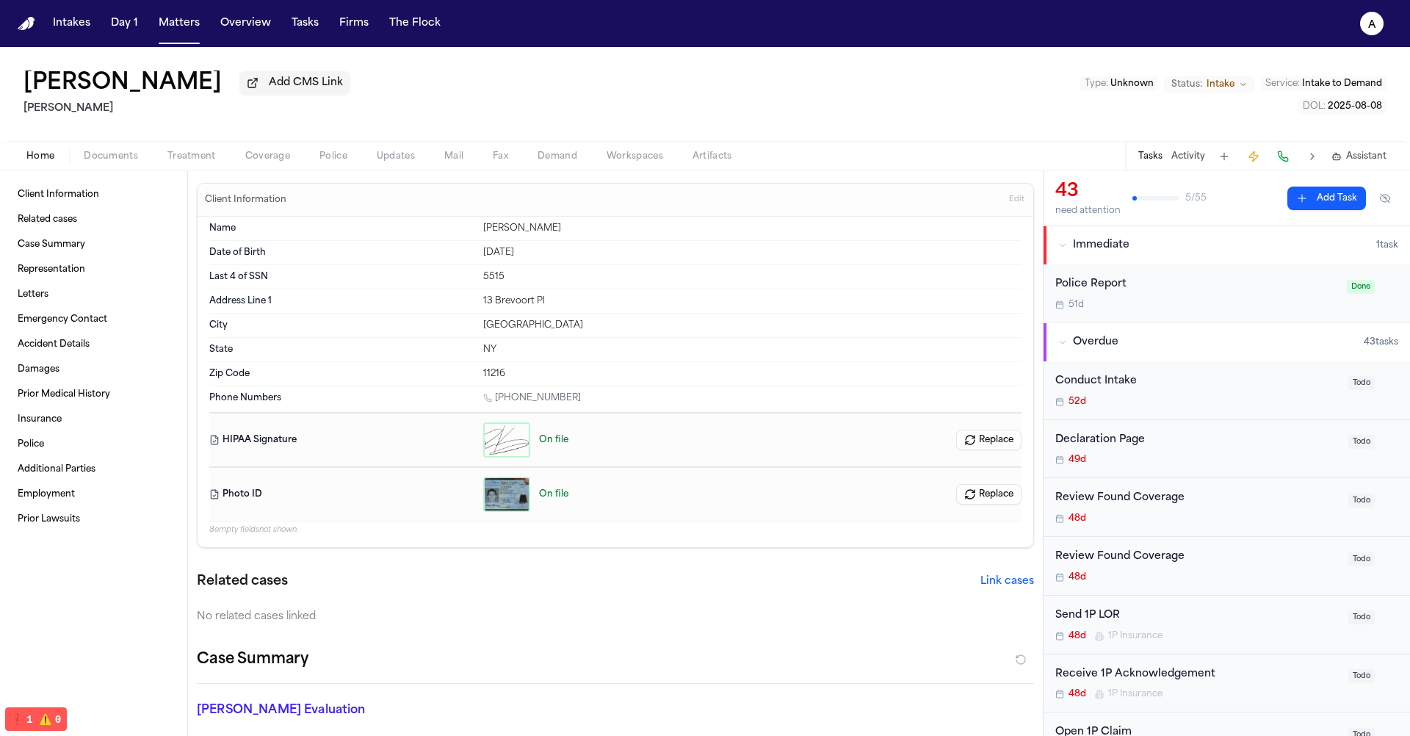
click at [363, 153] on button "Updates" at bounding box center [396, 157] width 68 height 18
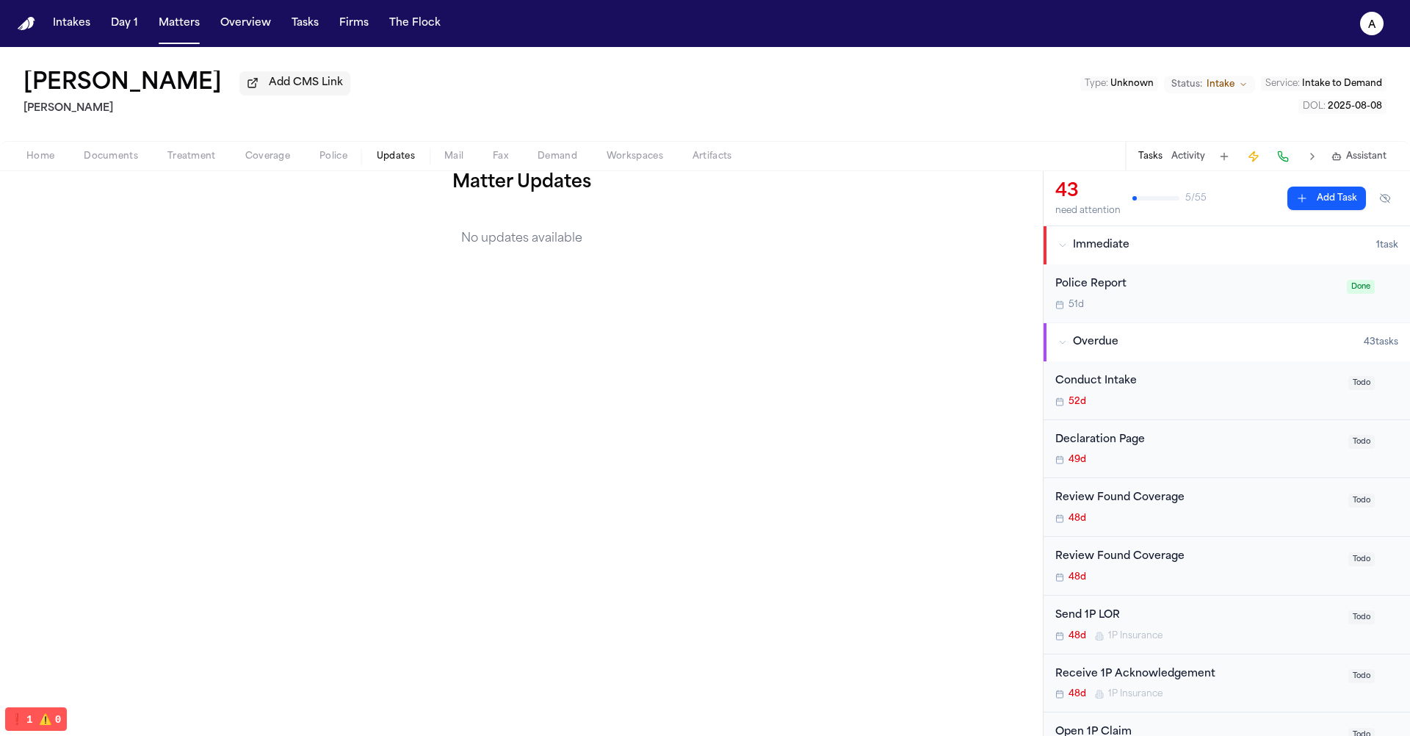
click at [332, 159] on span "Police" at bounding box center [333, 157] width 28 height 12
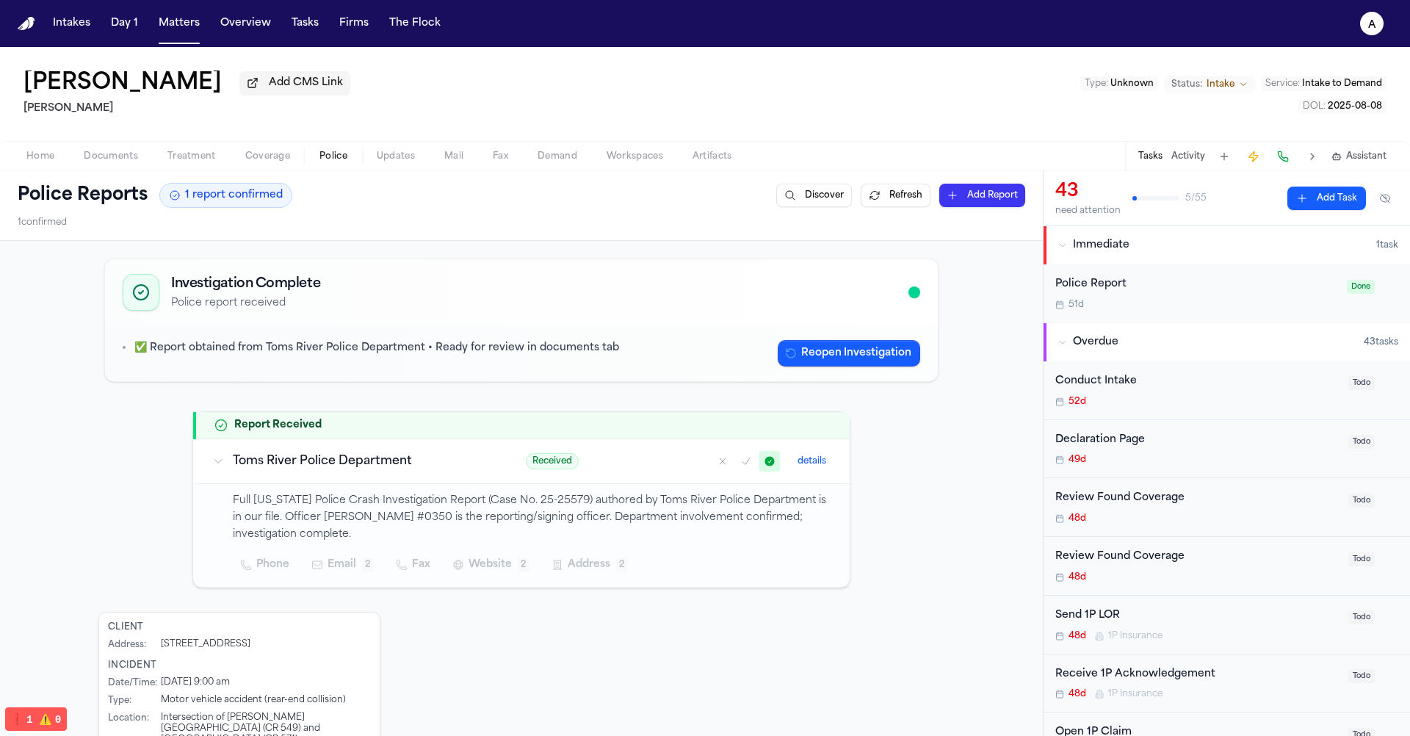
click at [742, 463] on icon "Mark as confirmed" at bounding box center [745, 461] width 7 height 7
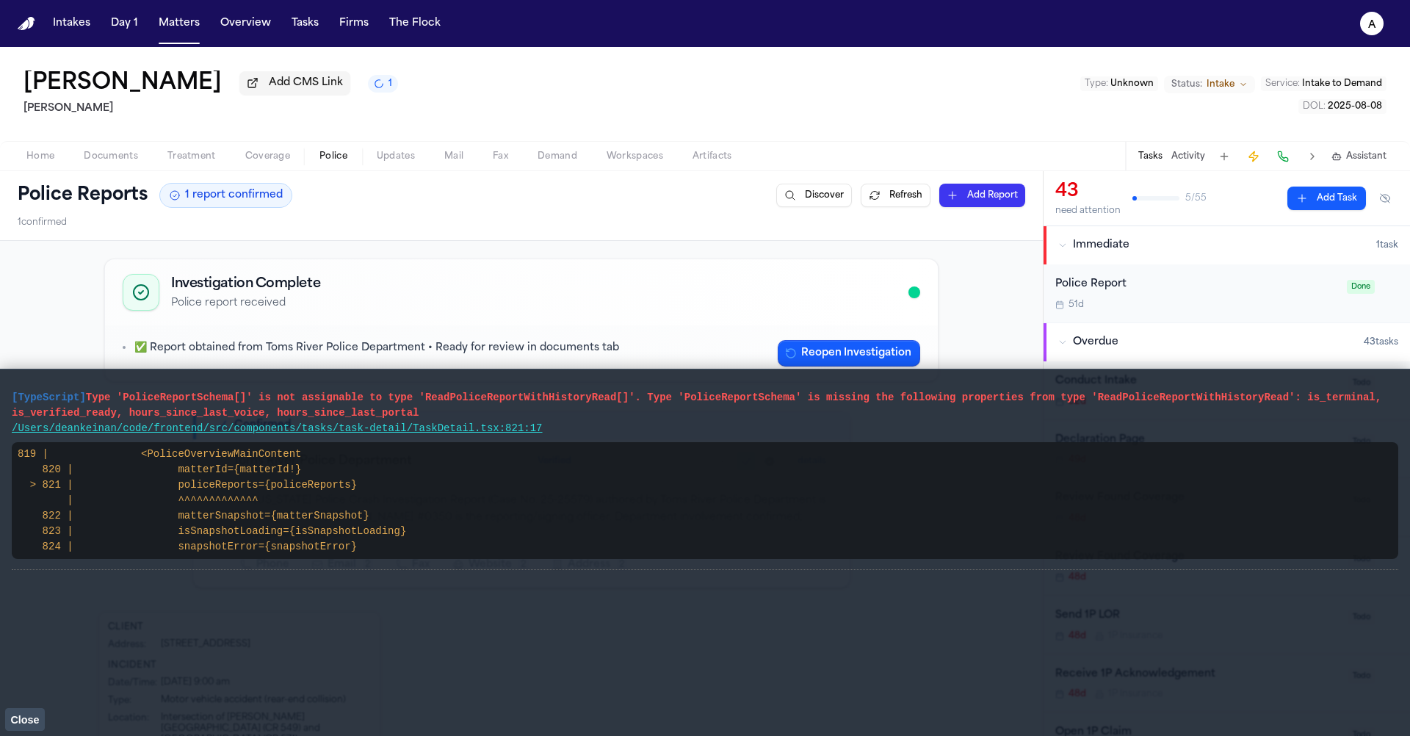
click at [21, 719] on span "Close" at bounding box center [24, 720] width 29 height 12
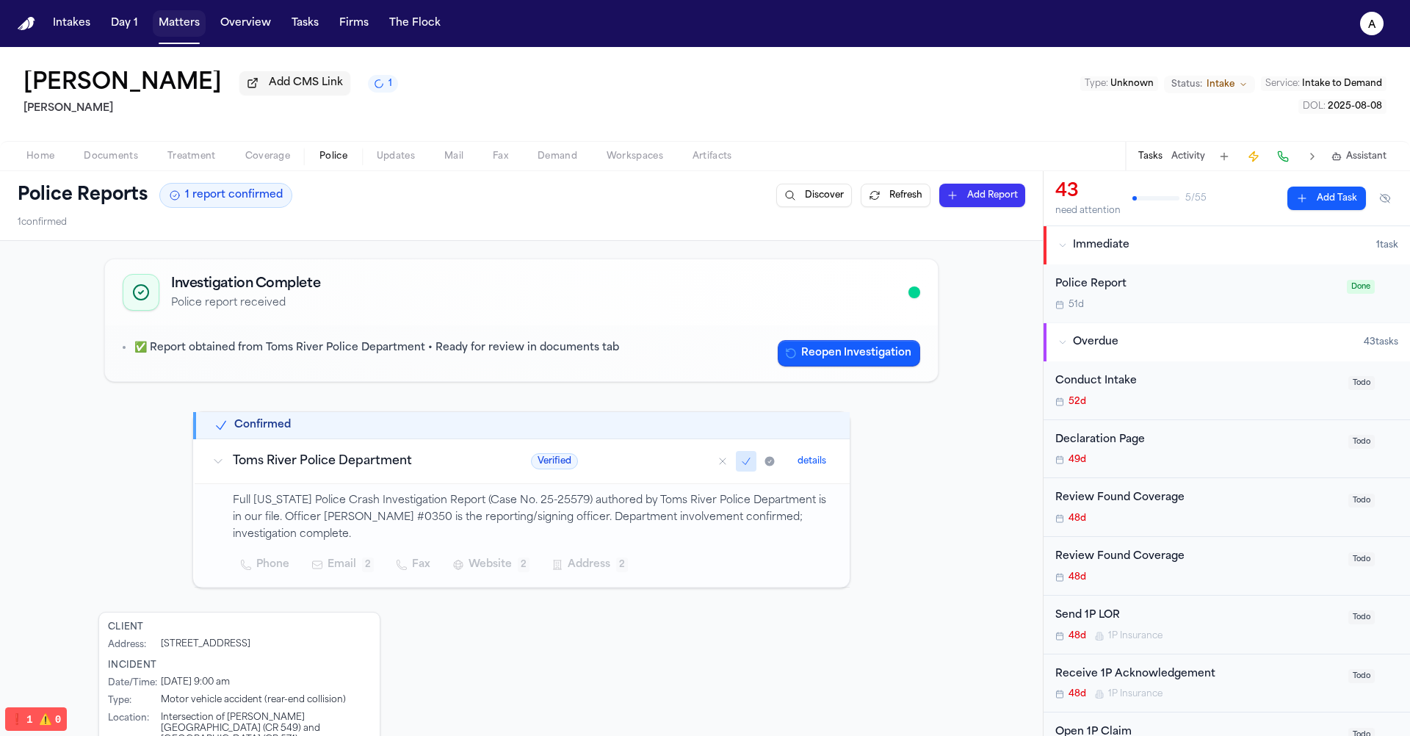
click at [170, 14] on button "Matters" at bounding box center [179, 23] width 53 height 26
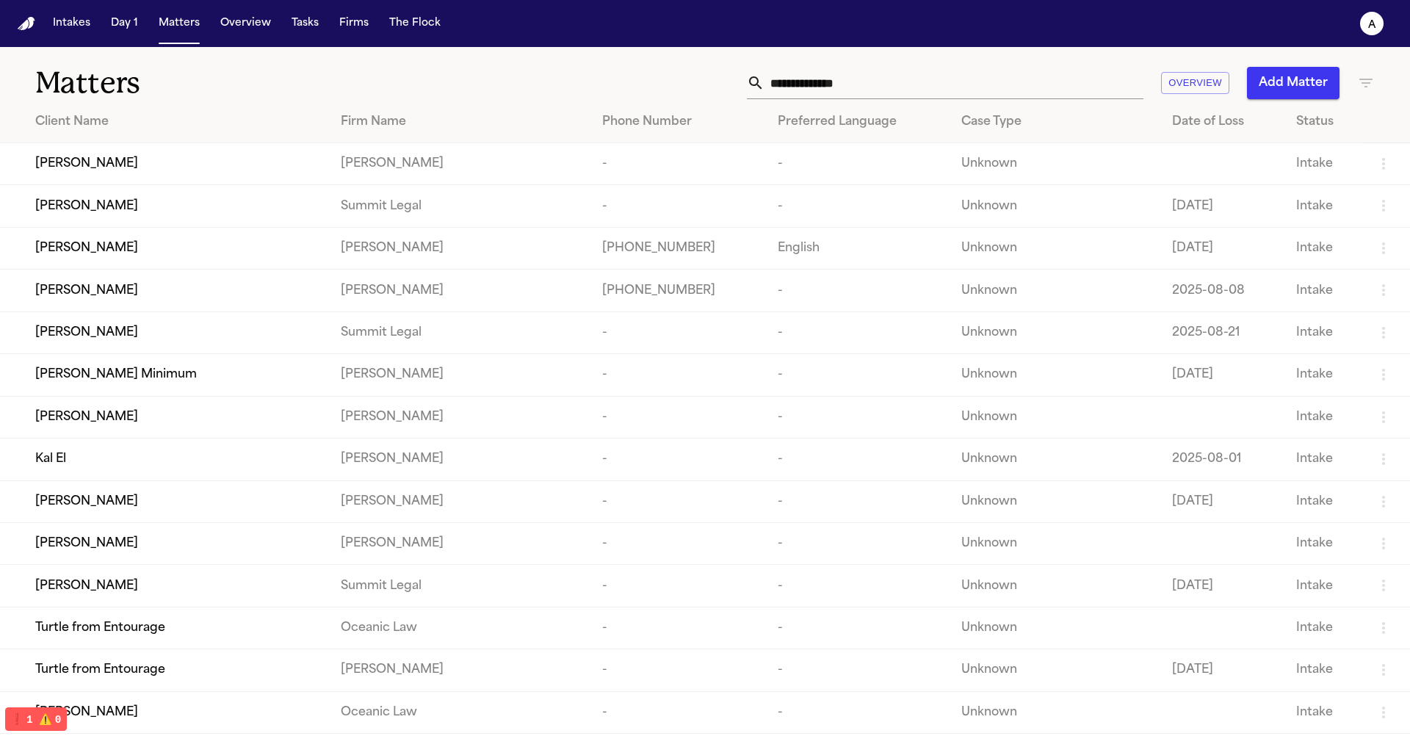
click at [123, 426] on div "[PERSON_NAME]" at bounding box center [176, 417] width 282 height 18
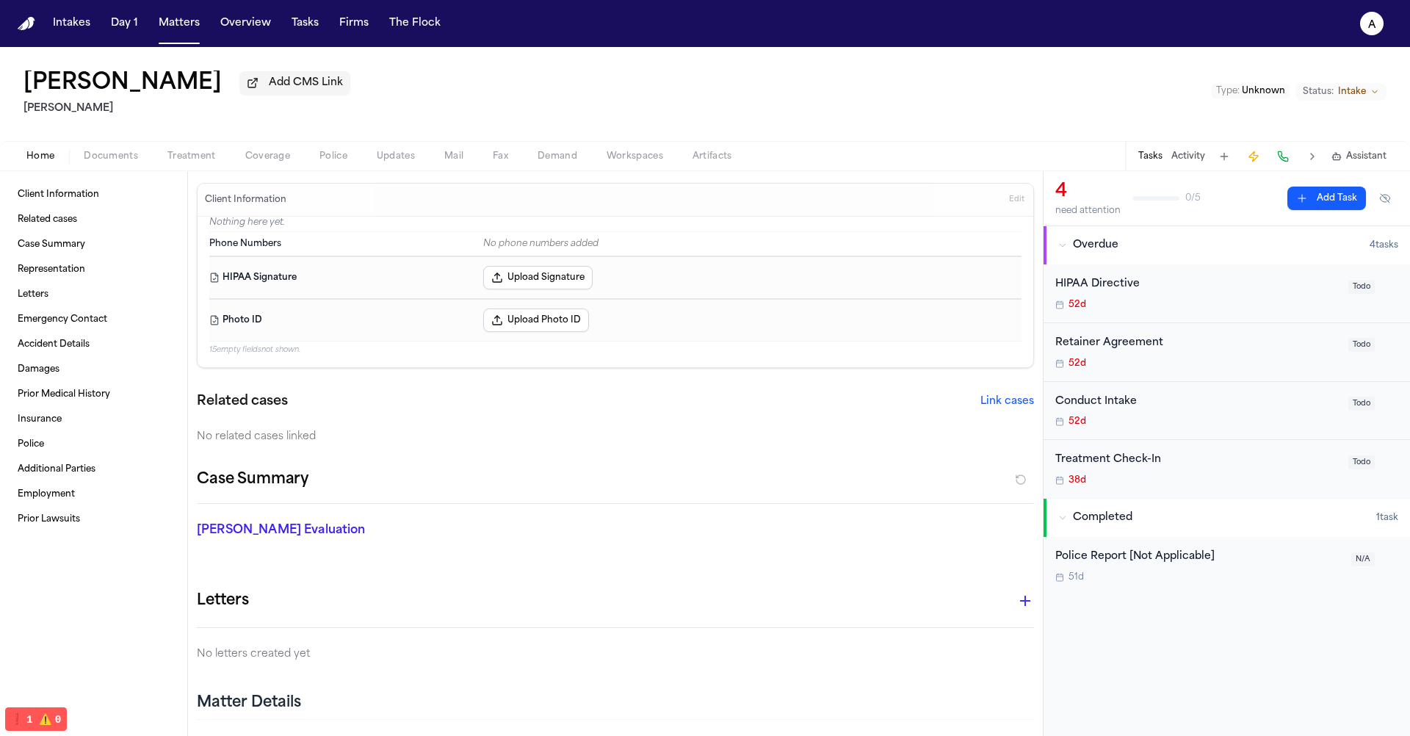
click at [328, 157] on span "Police" at bounding box center [333, 157] width 28 height 12
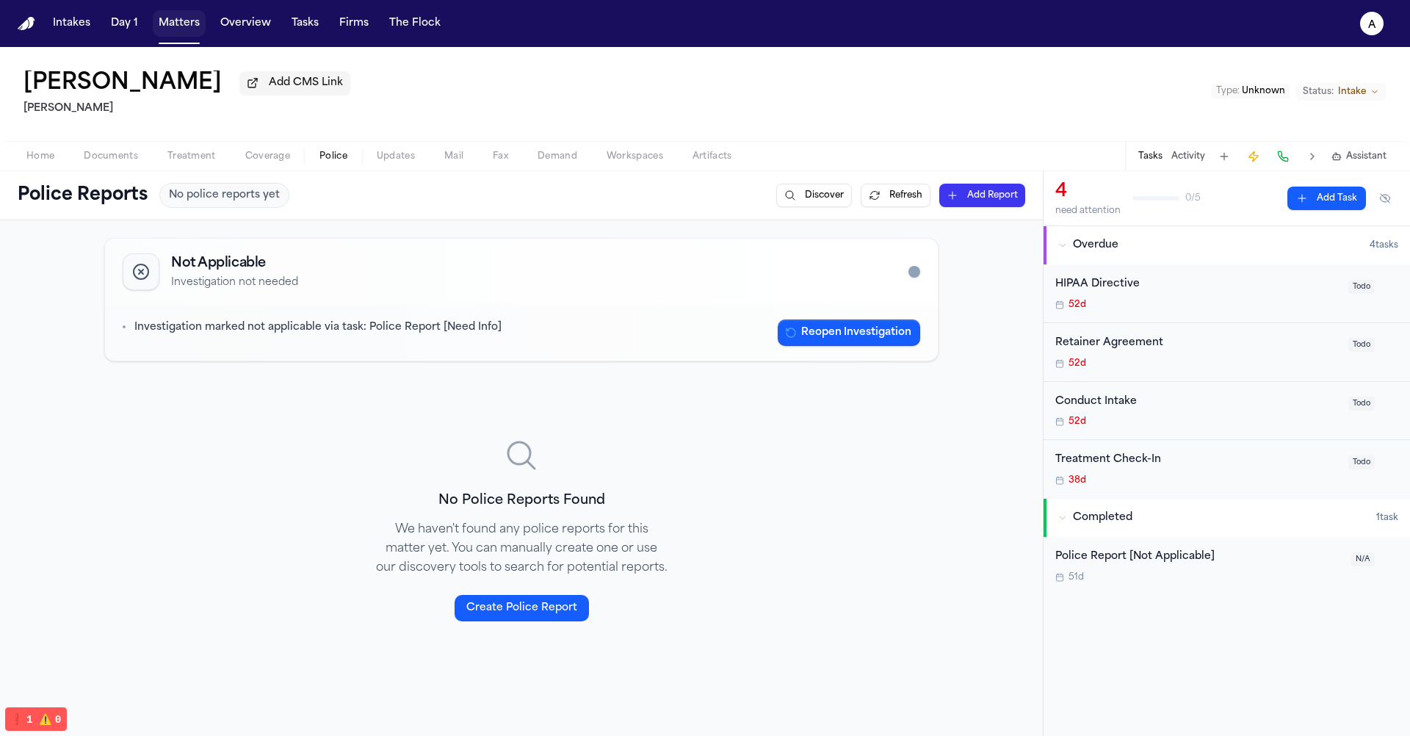
click at [172, 10] on button "Matters" at bounding box center [179, 23] width 53 height 26
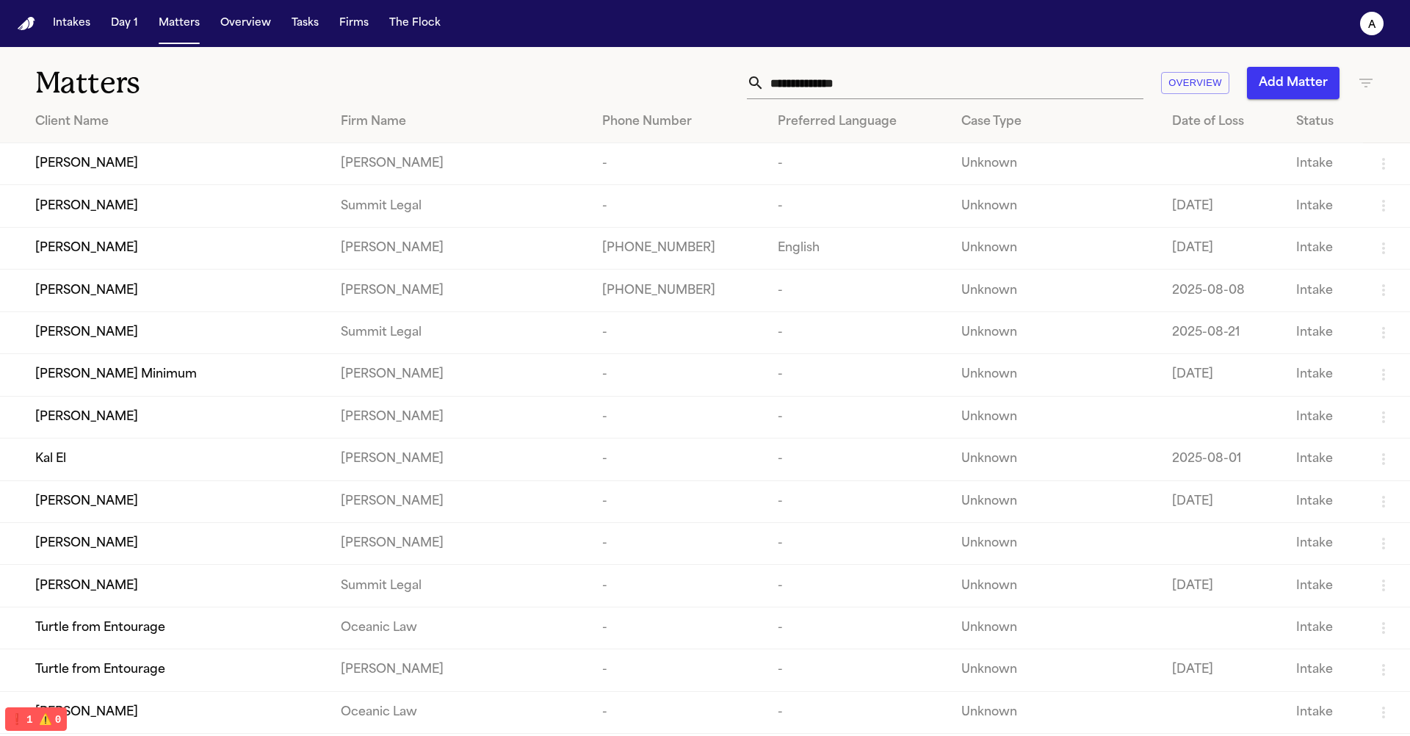
click at [115, 256] on div "Isabella Avila" at bounding box center [176, 248] width 282 height 18
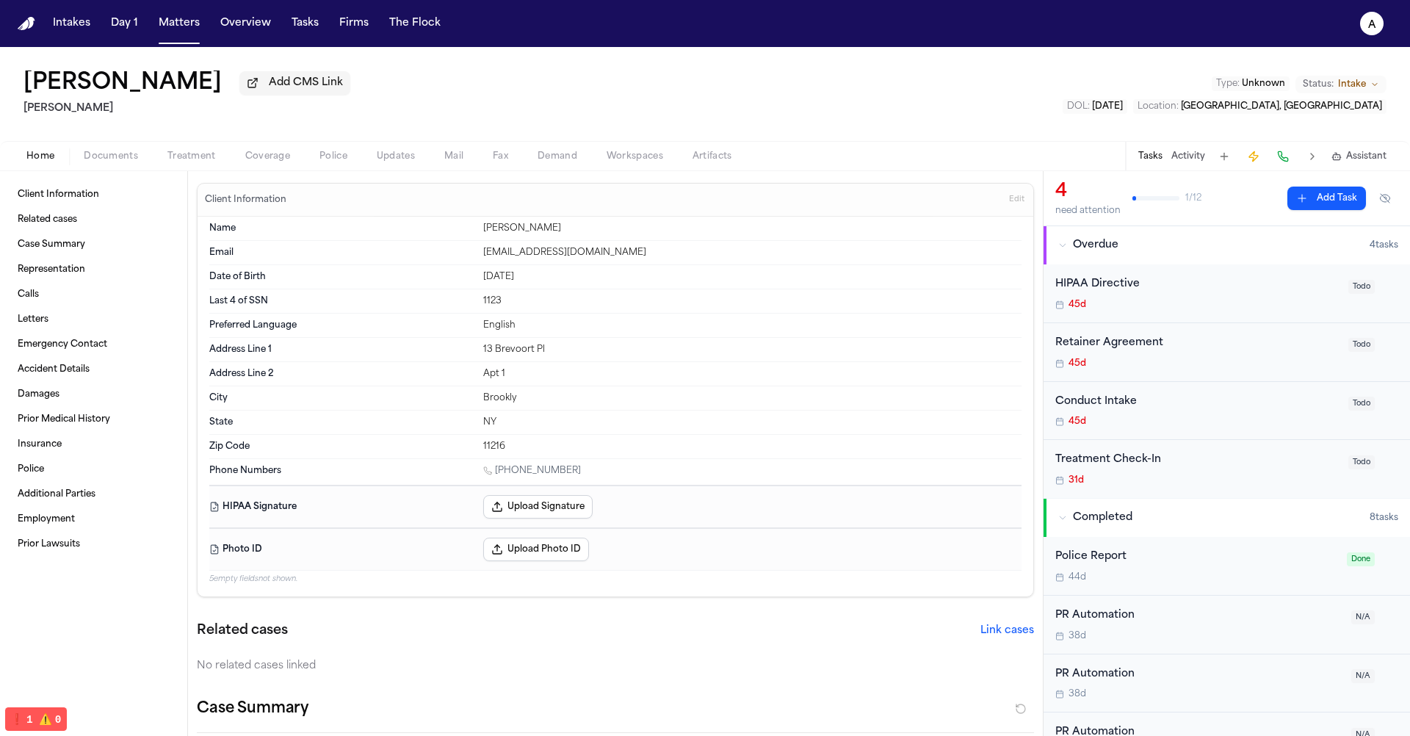
click at [316, 162] on button "Police" at bounding box center [333, 157] width 57 height 18
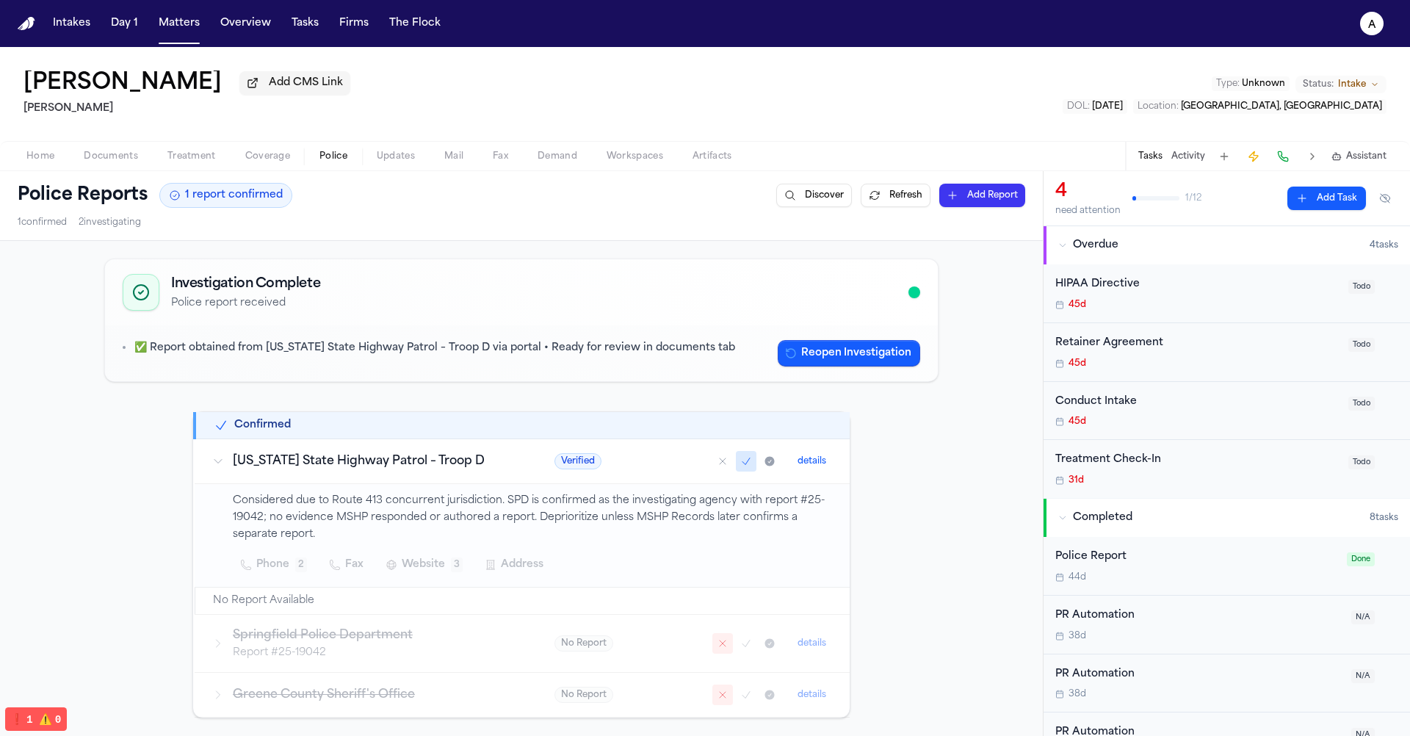
click at [184, 32] on button "Matters" at bounding box center [179, 23] width 53 height 26
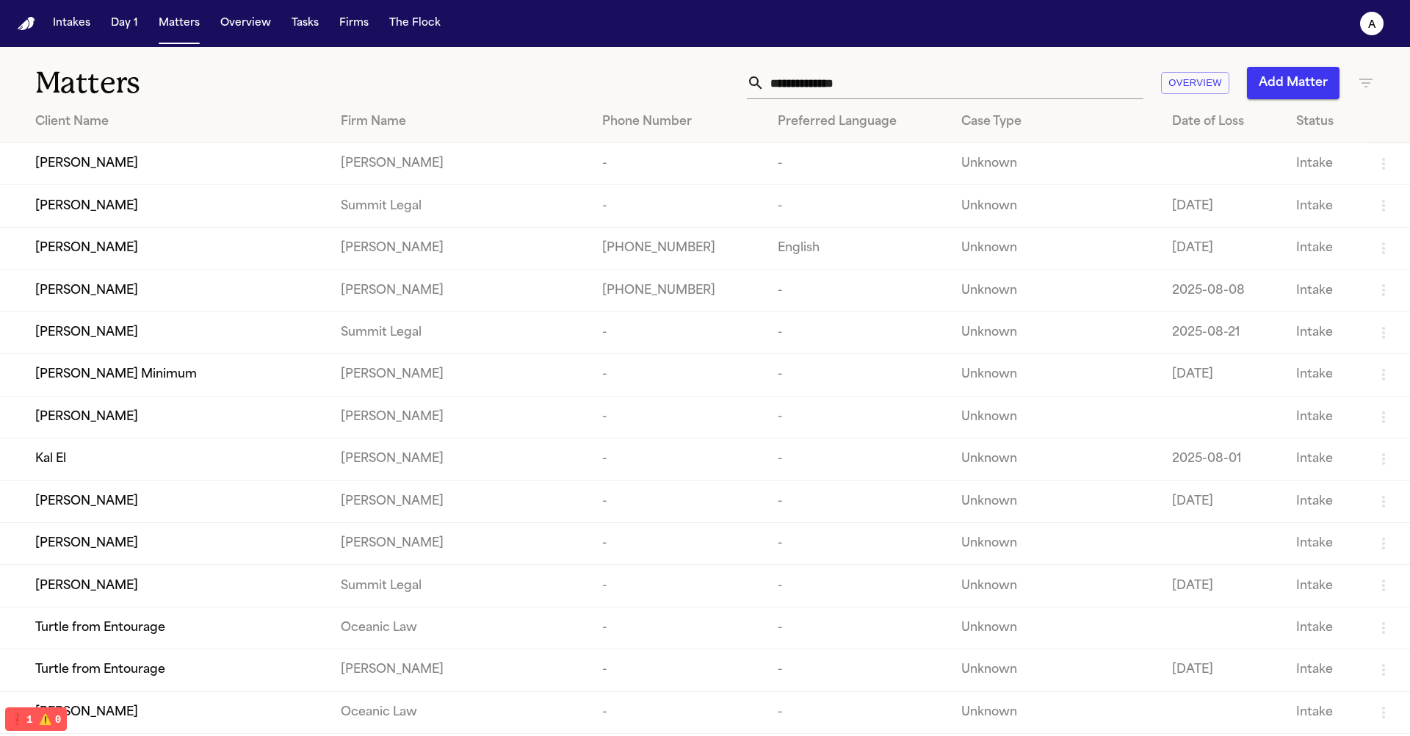
click at [109, 164] on span "Leah Zulkoski" at bounding box center [86, 164] width 103 height 18
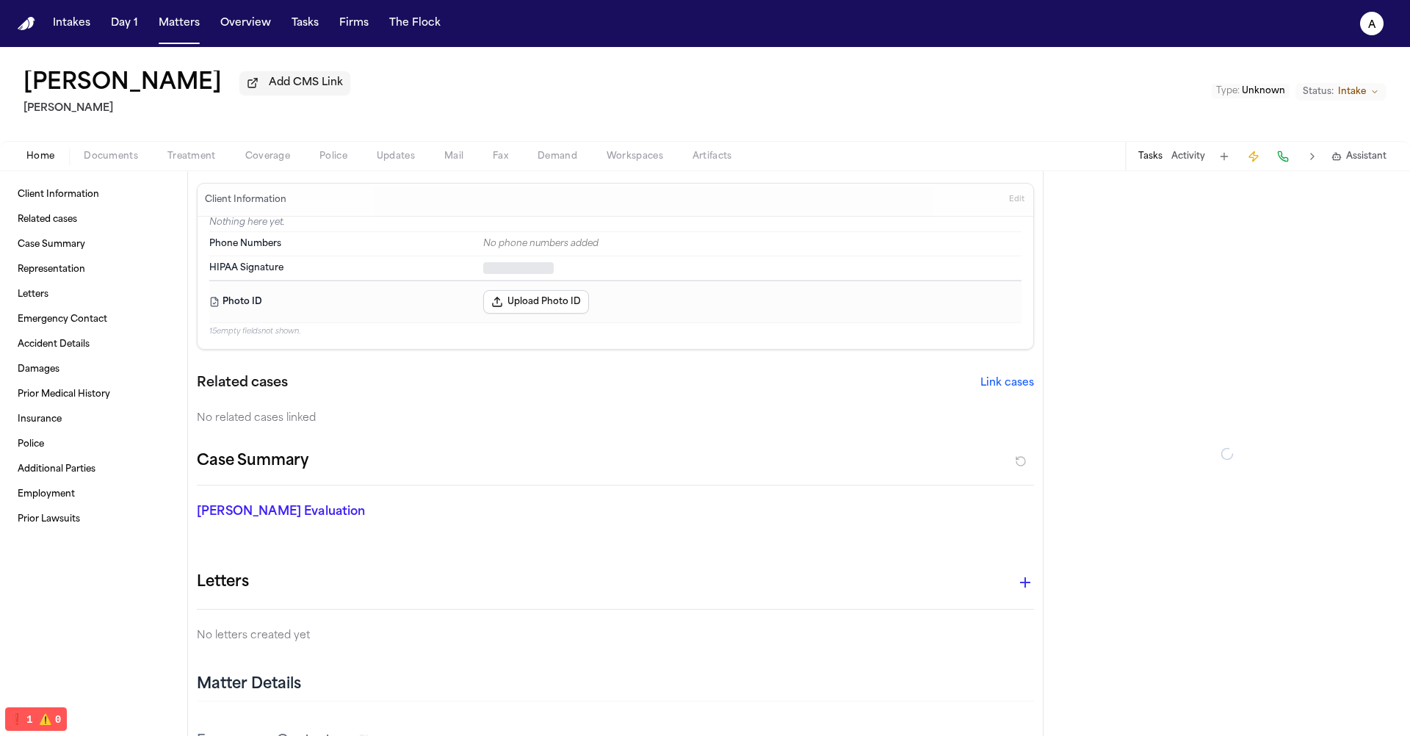
click at [327, 162] on span "Police" at bounding box center [333, 157] width 28 height 12
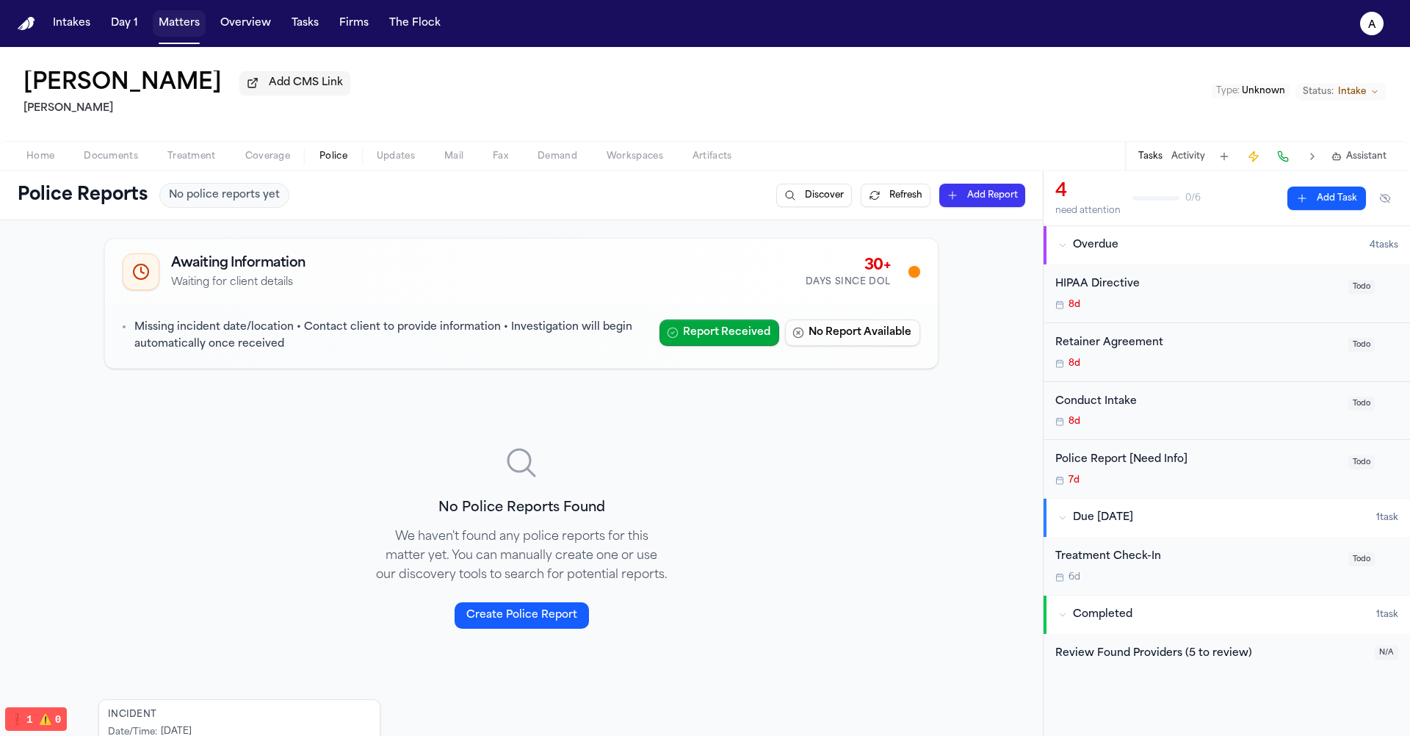
click at [173, 23] on button "Matters" at bounding box center [179, 23] width 53 height 26
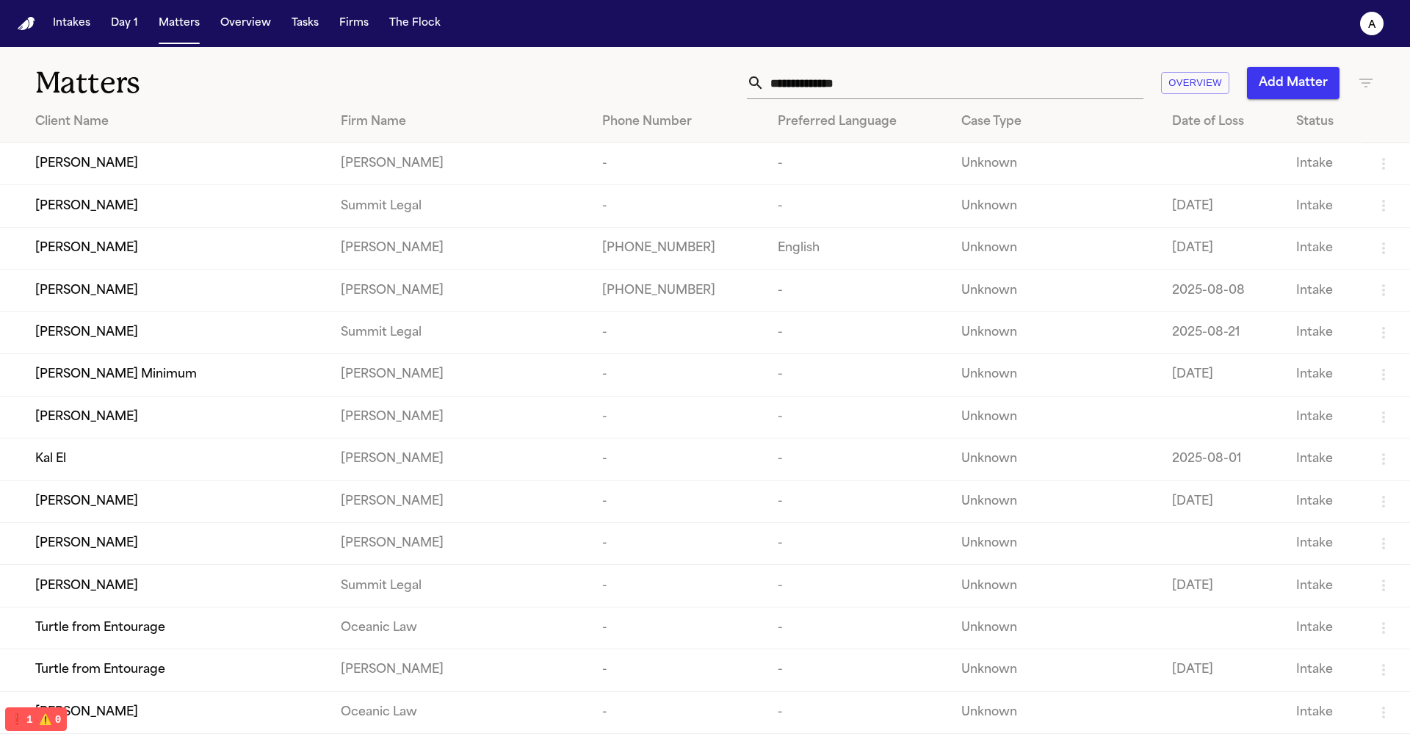
scroll to position [456, 0]
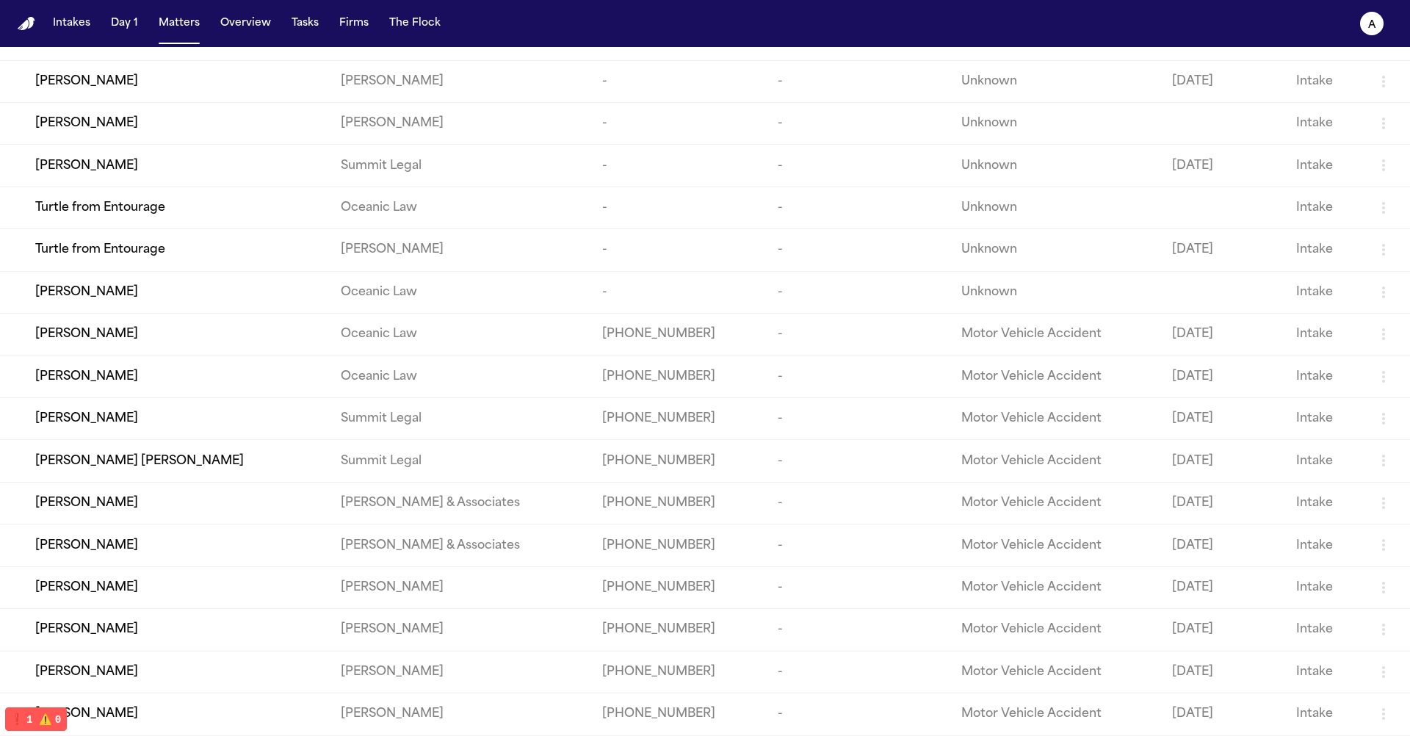
click at [138, 537] on span "Clarissa Jean Mendoza" at bounding box center [86, 546] width 103 height 18
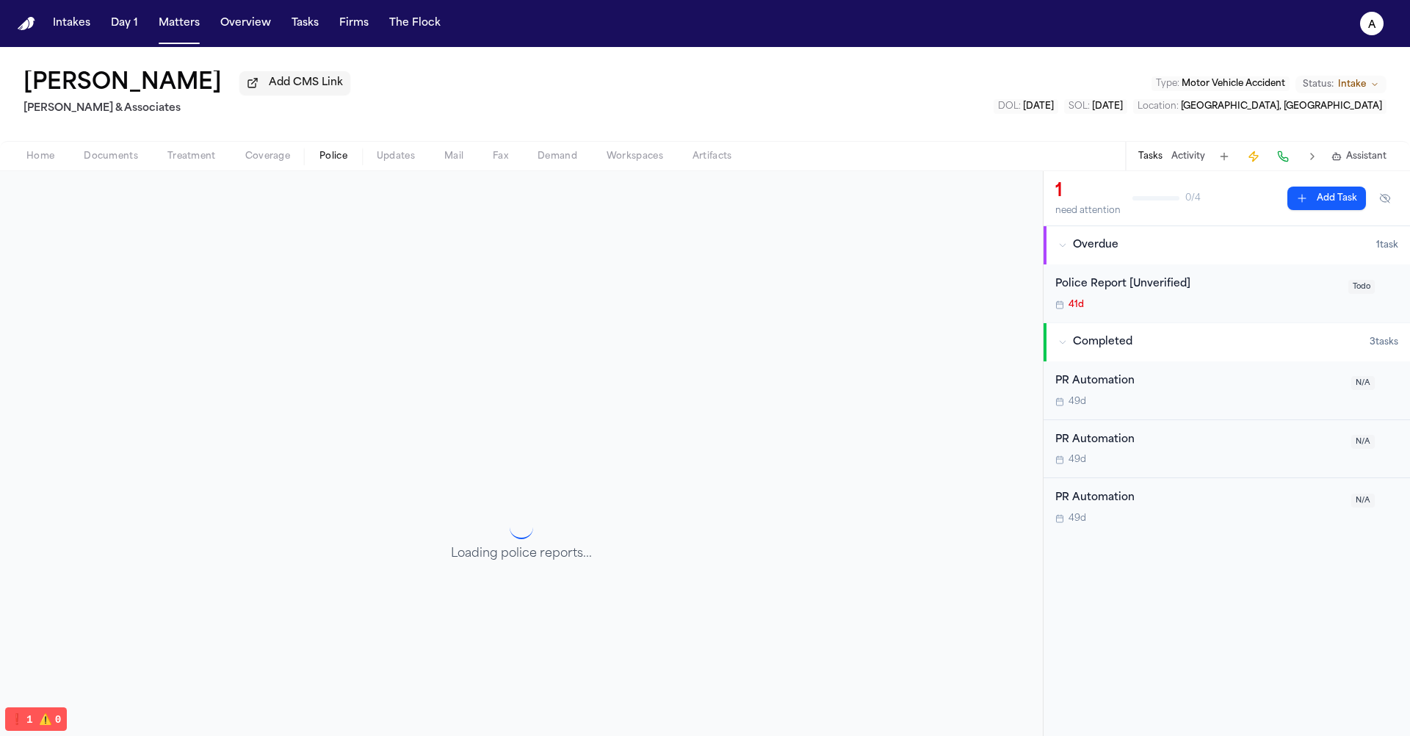
click at [330, 159] on span "Police" at bounding box center [333, 157] width 28 height 12
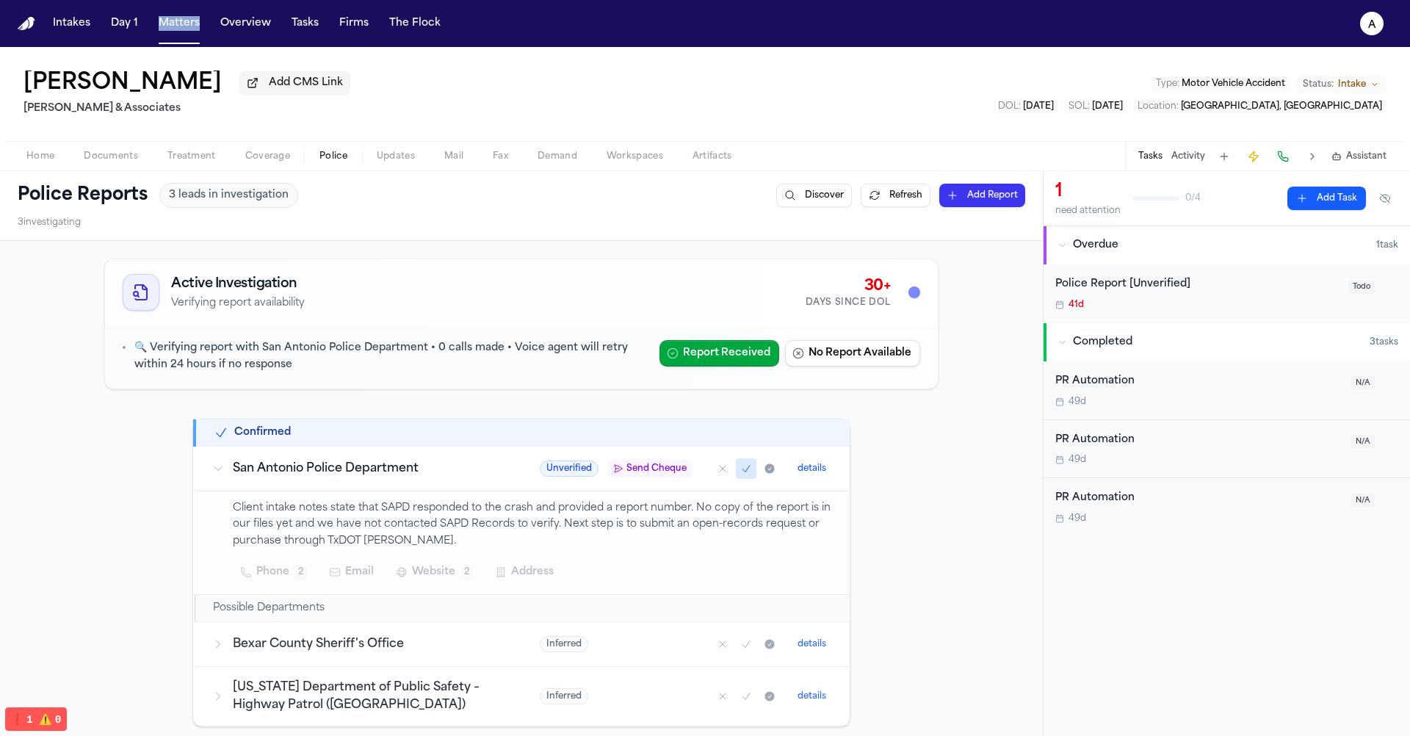
click at [632, 469] on span "Send Cheque" at bounding box center [656, 469] width 60 height 12
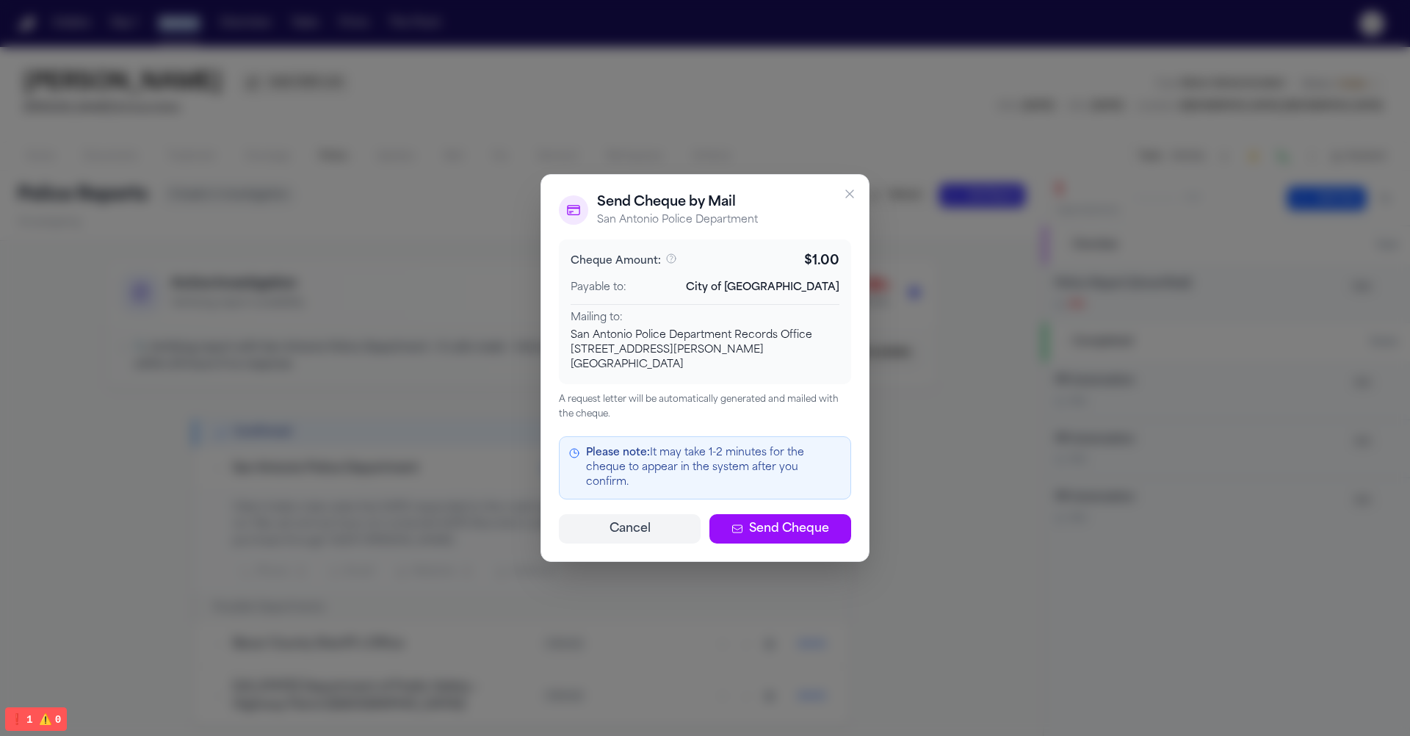
click at [832, 314] on div "Mailing to: San Antonio Police Department Records Office 315 S. Santa Rosa San …" at bounding box center [705, 338] width 269 height 68
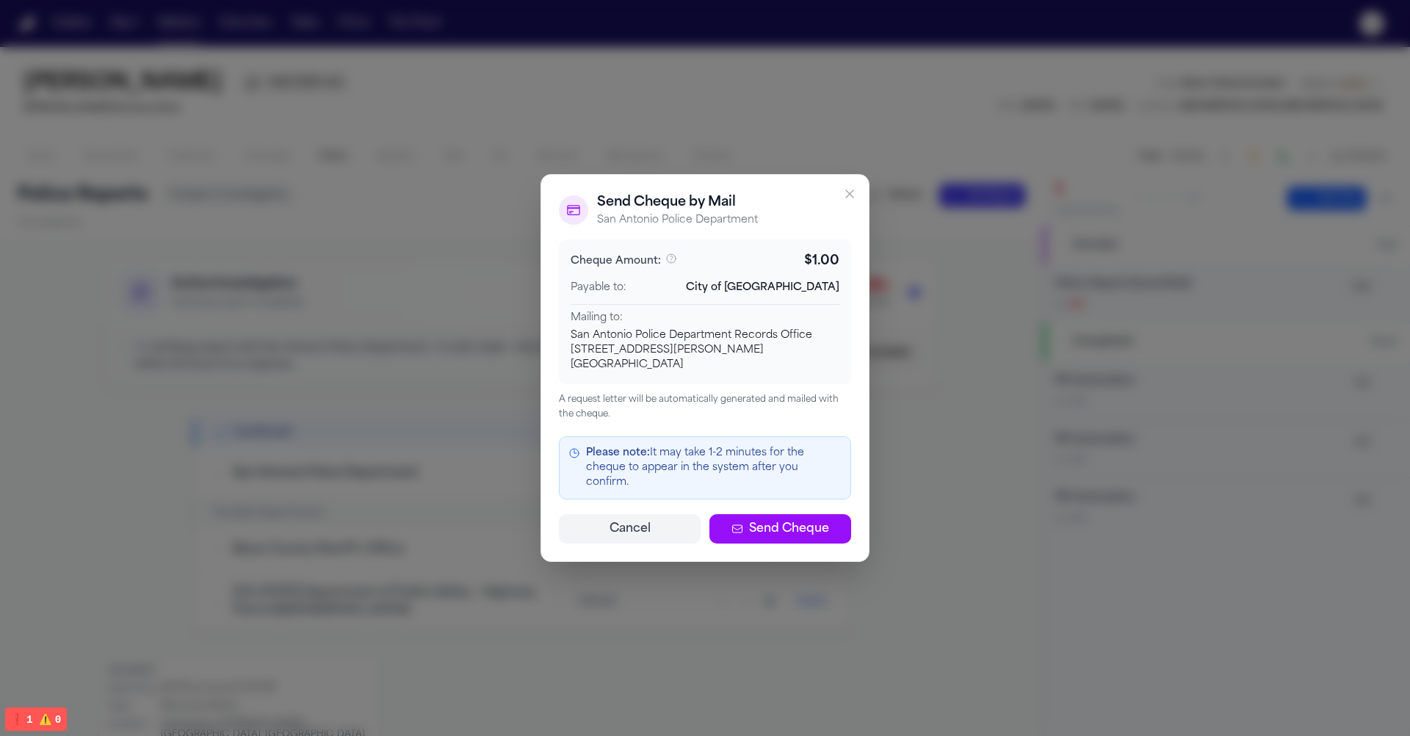
click at [832, 314] on div "Mailing to: San Antonio Police Department Records Office 315 S. Santa Rosa San …" at bounding box center [705, 338] width 269 height 68
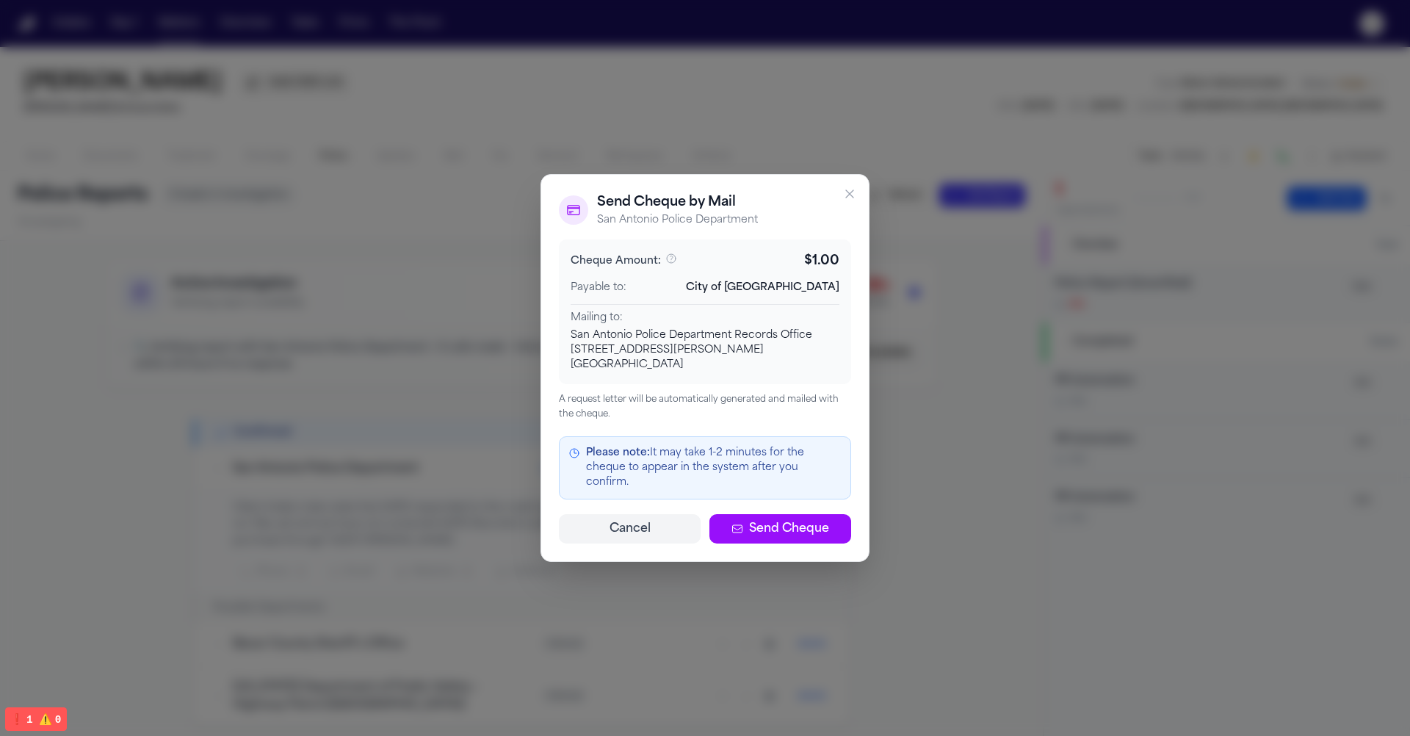
click at [612, 521] on button "Cancel" at bounding box center [630, 528] width 142 height 29
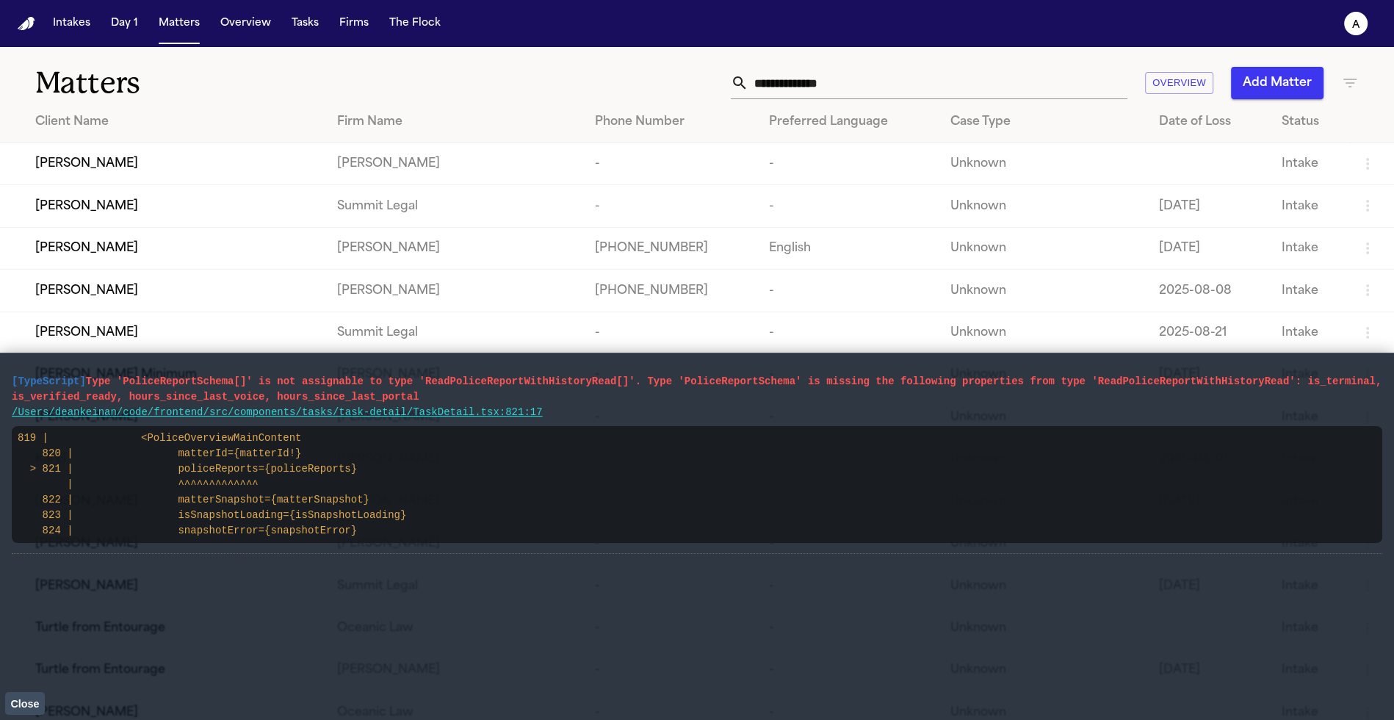
click at [29, 694] on button "Close" at bounding box center [25, 703] width 40 height 22
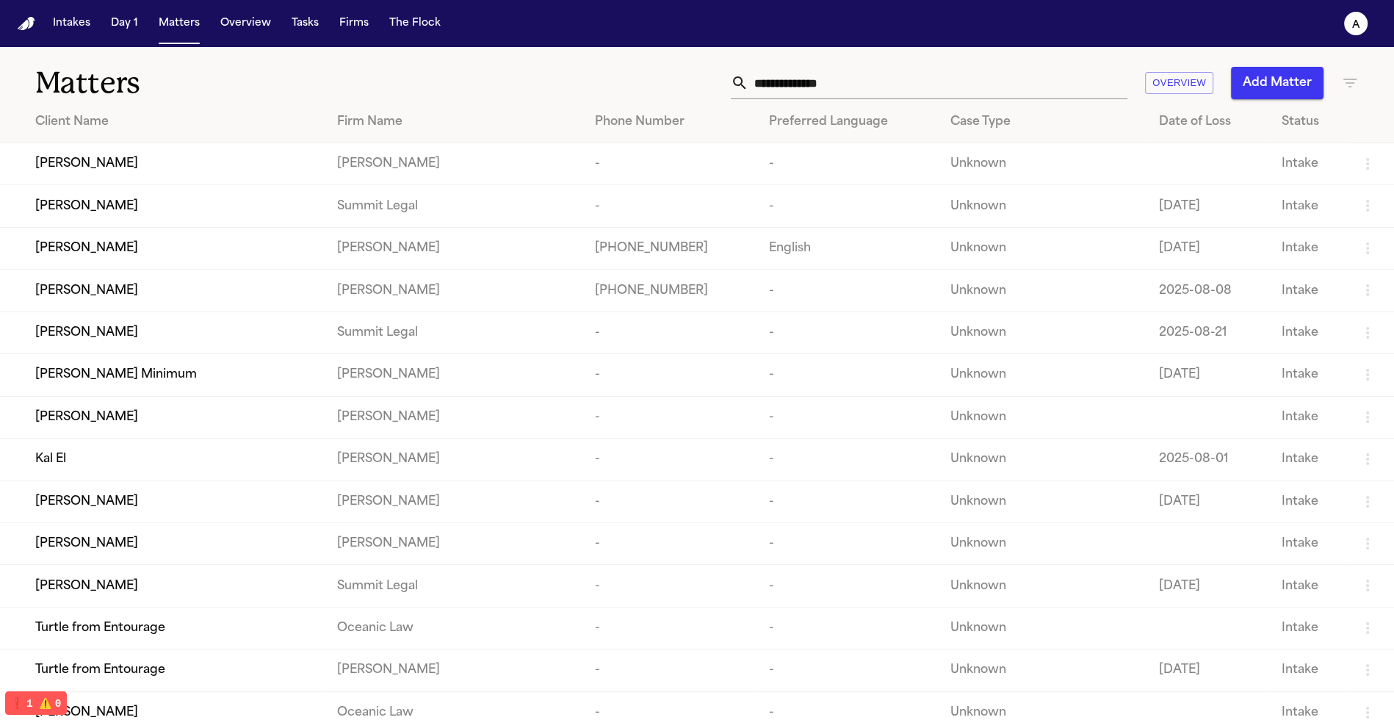
click at [124, 286] on div "Lisa Rada" at bounding box center [174, 291] width 278 height 18
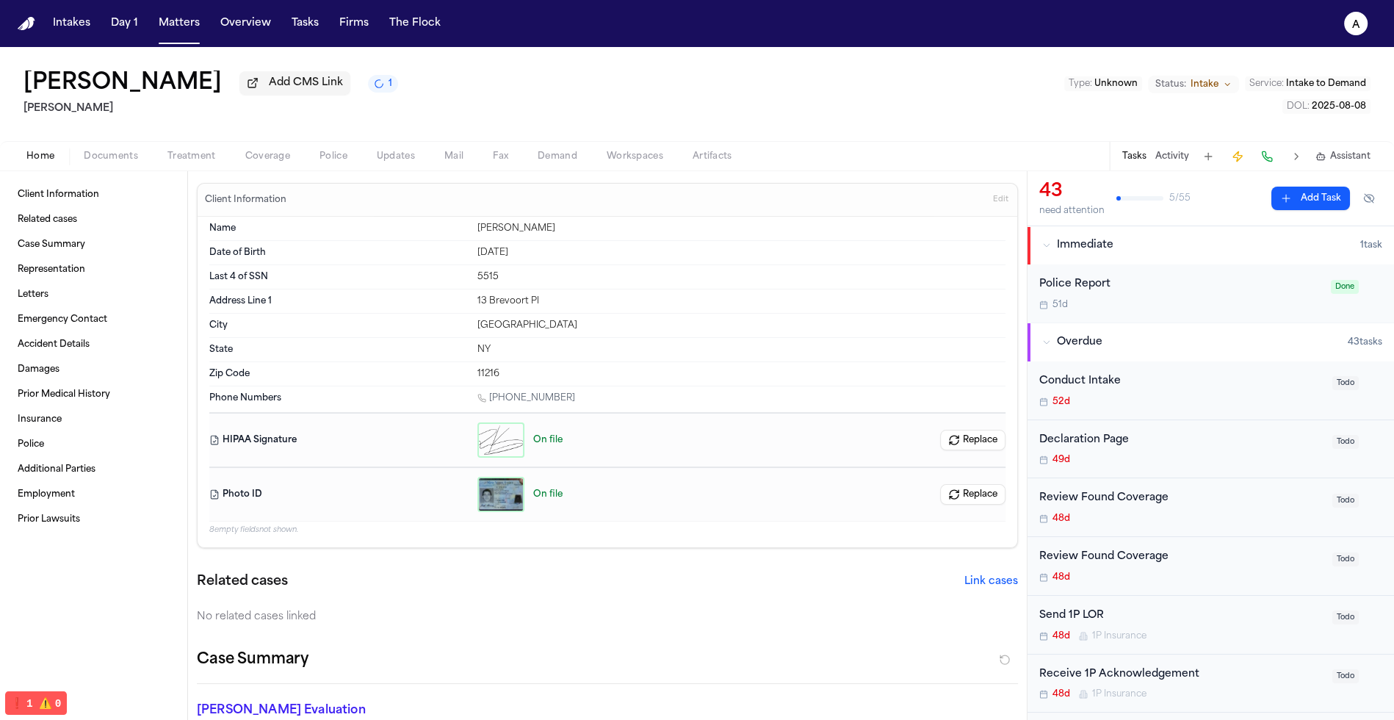
click at [186, 170] on div "Home Documents Treatment Coverage Police Updates Mail Fax Demand Workspaces Art…" at bounding box center [697, 155] width 1394 height 29
click at [186, 161] on span "Treatment" at bounding box center [191, 157] width 48 height 12
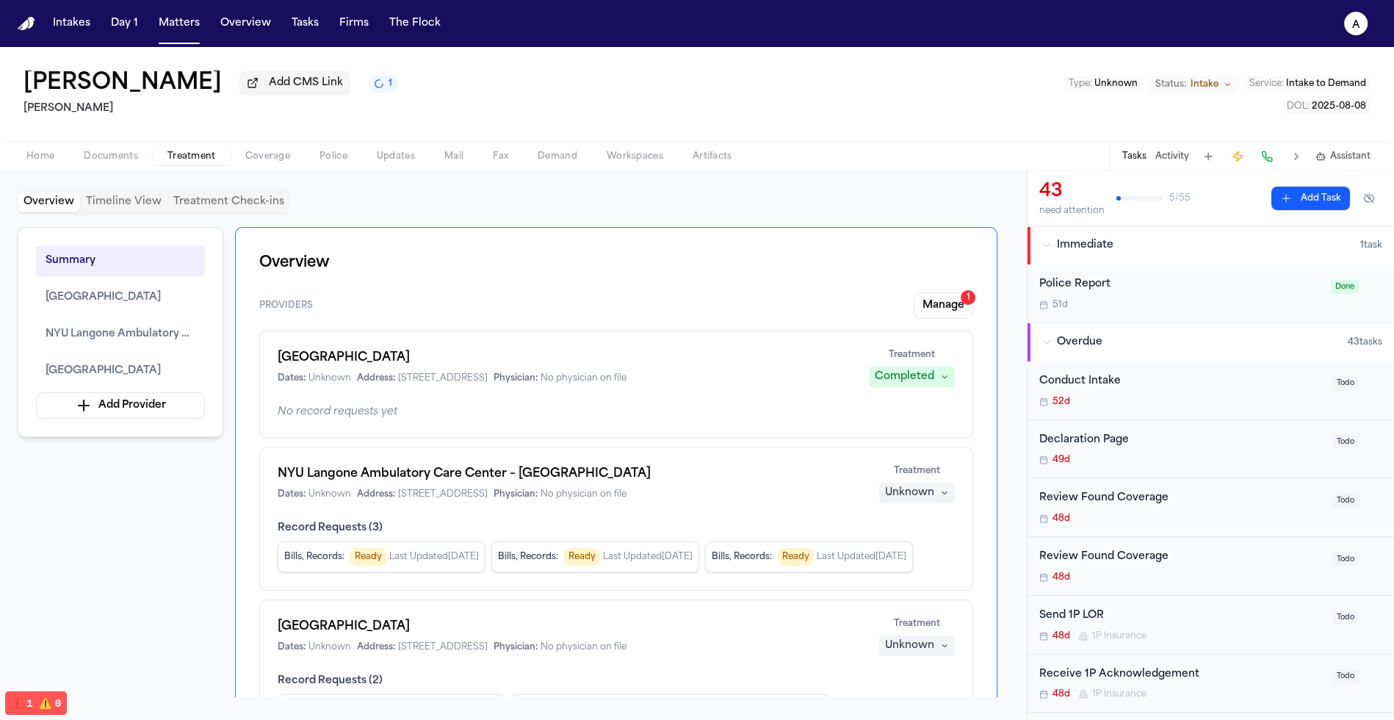
click at [338, 162] on span "Police" at bounding box center [333, 157] width 28 height 12
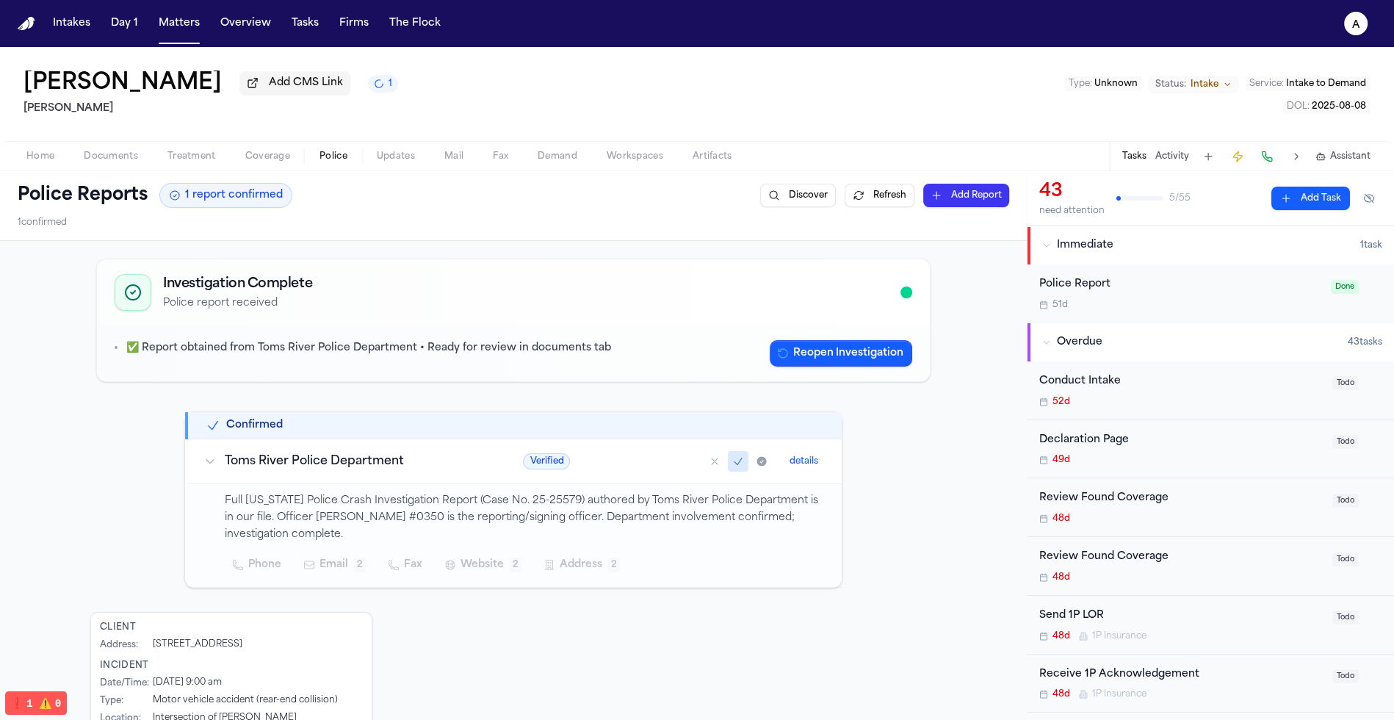
scroll to position [59, 0]
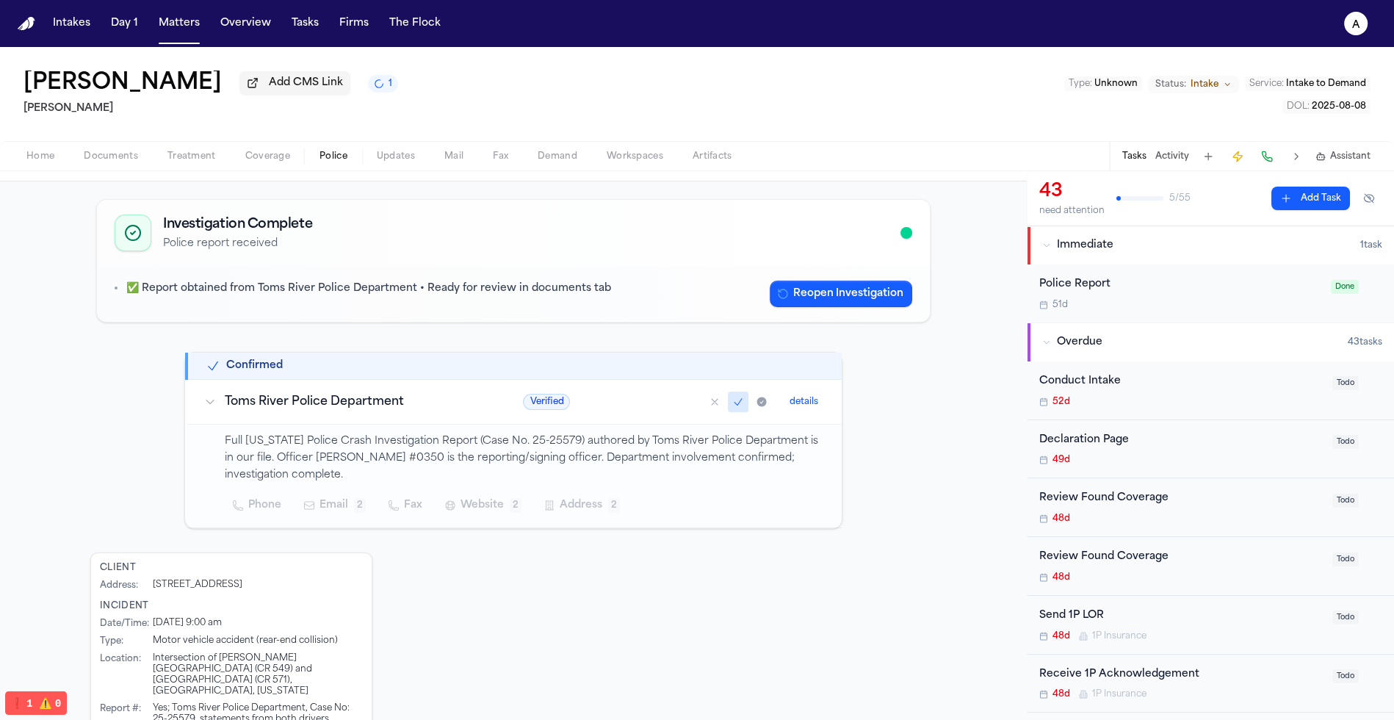
click at [189, 21] on button "Matters" at bounding box center [179, 23] width 53 height 26
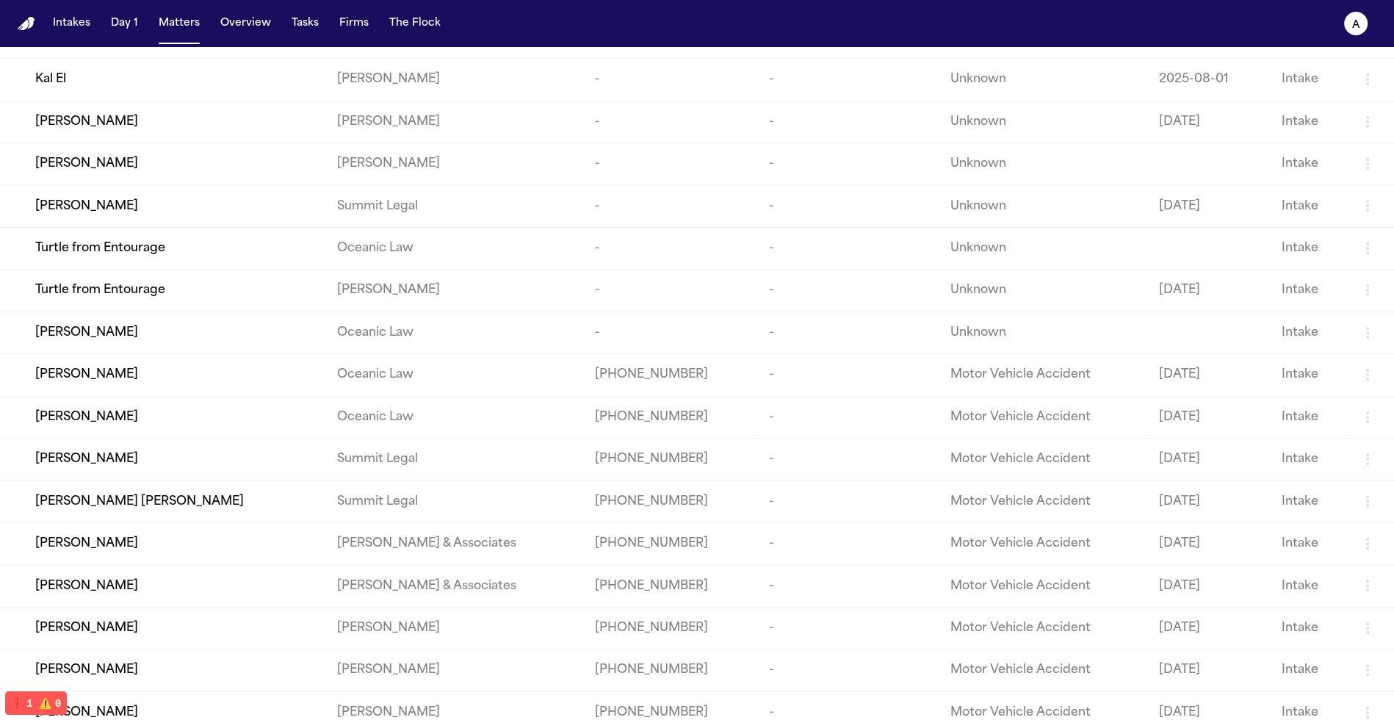
scroll to position [472, 0]
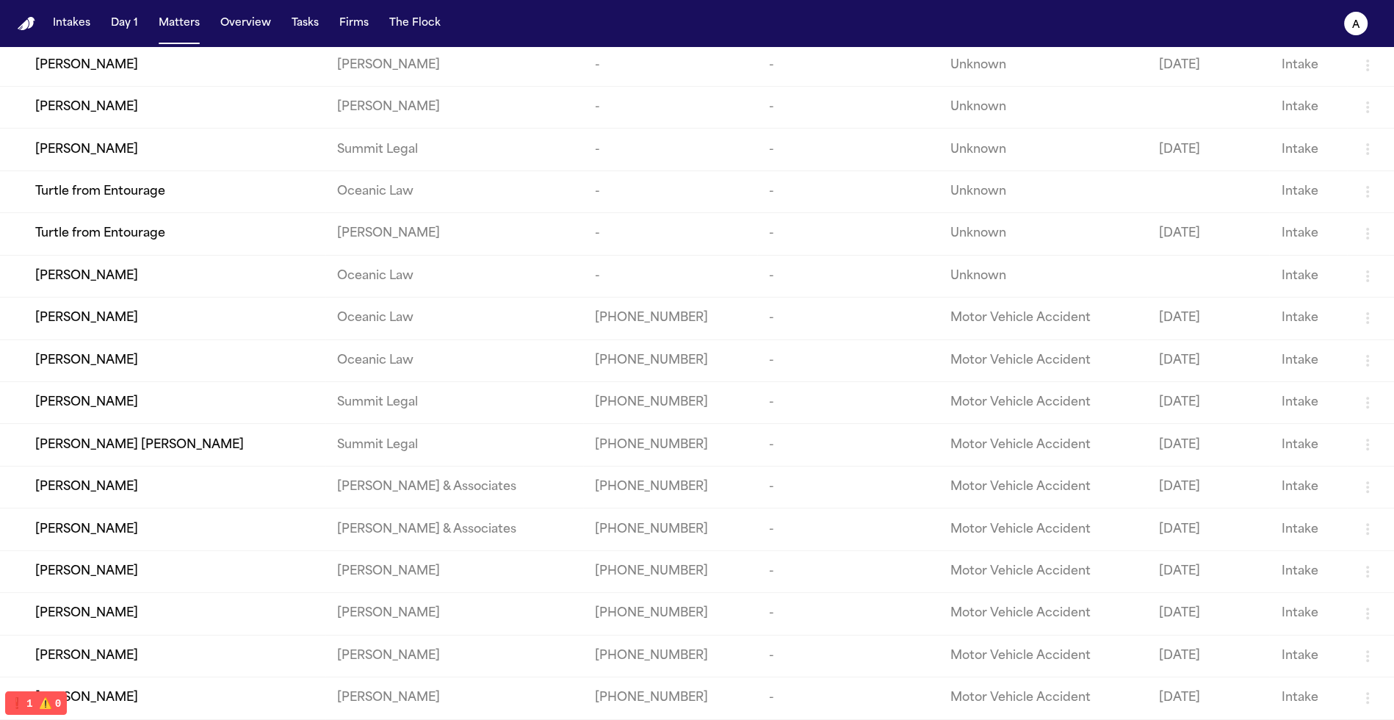
click at [199, 352] on div "Leilani K. Pualani" at bounding box center [174, 361] width 278 height 18
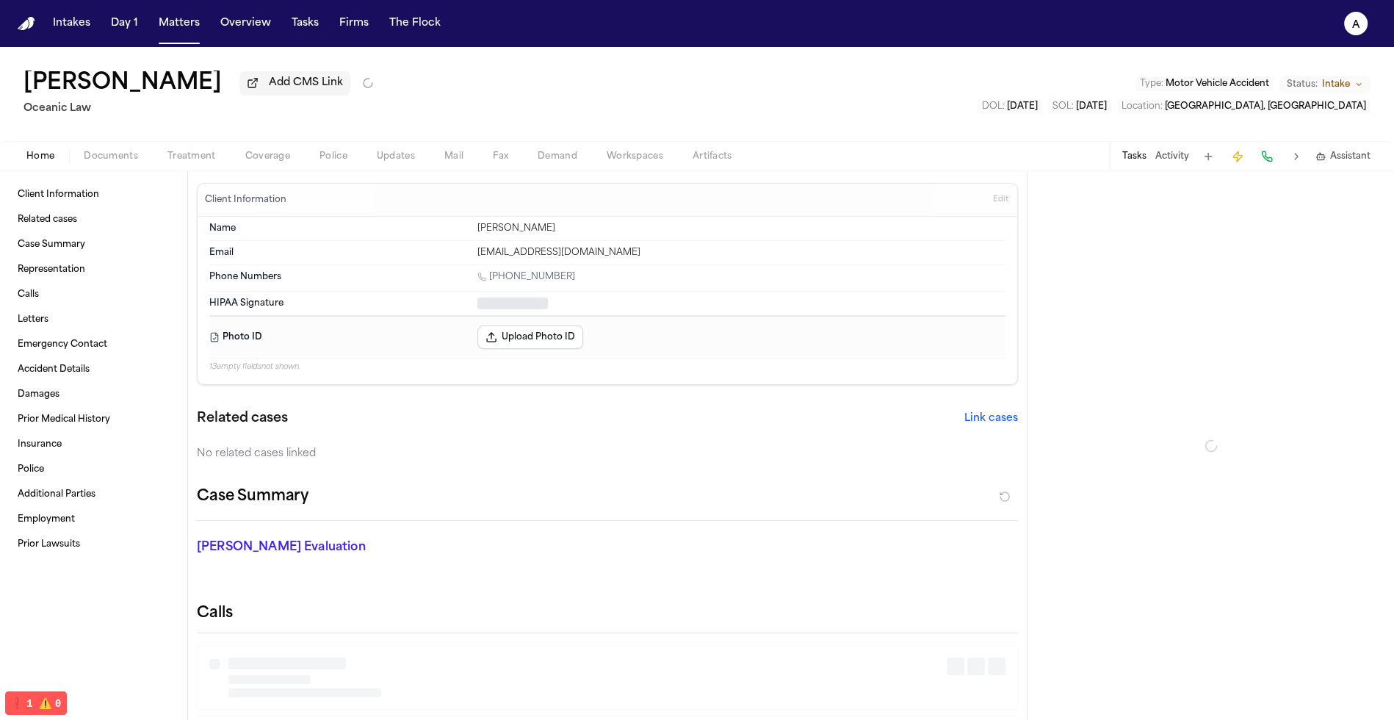
click at [336, 159] on span "Police" at bounding box center [333, 157] width 28 height 12
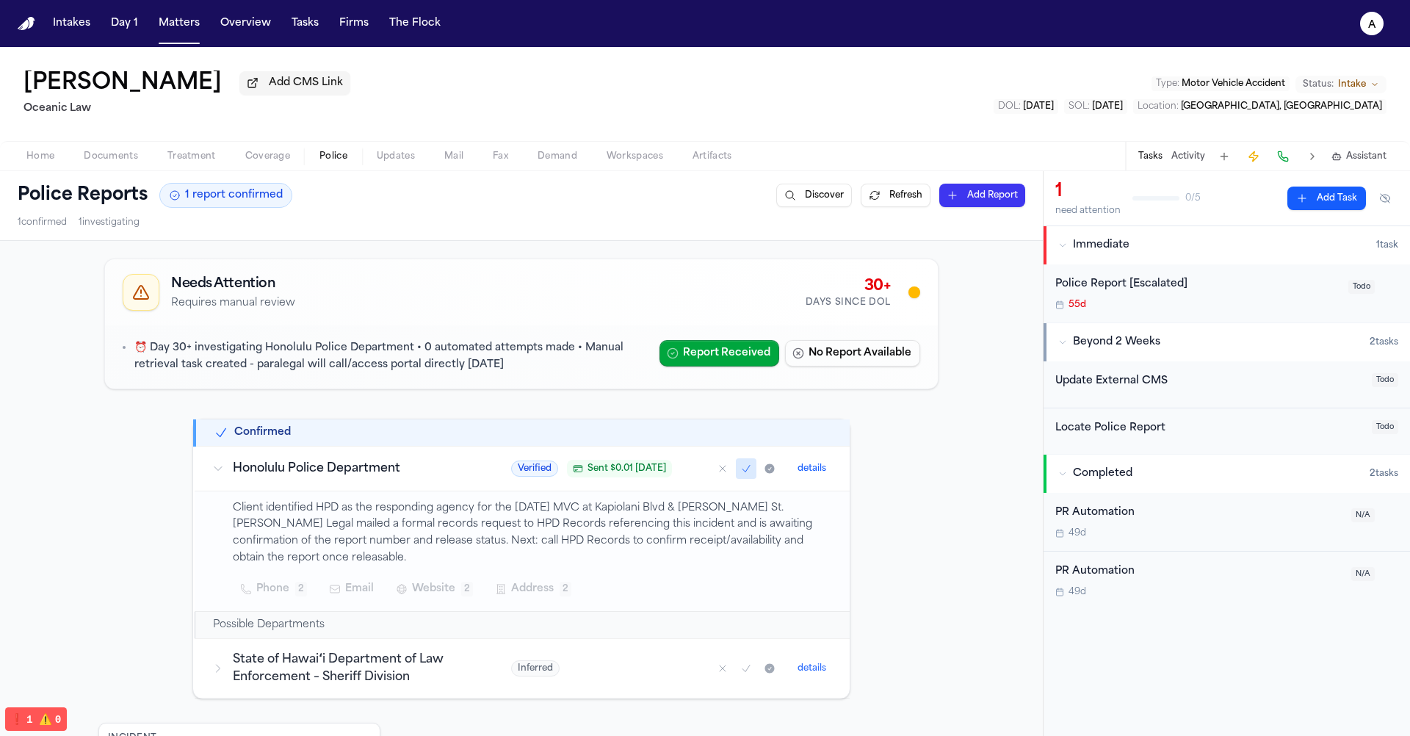
click at [615, 471] on span "Sent $ 0.01 10/9/2025" at bounding box center [626, 469] width 79 height 12
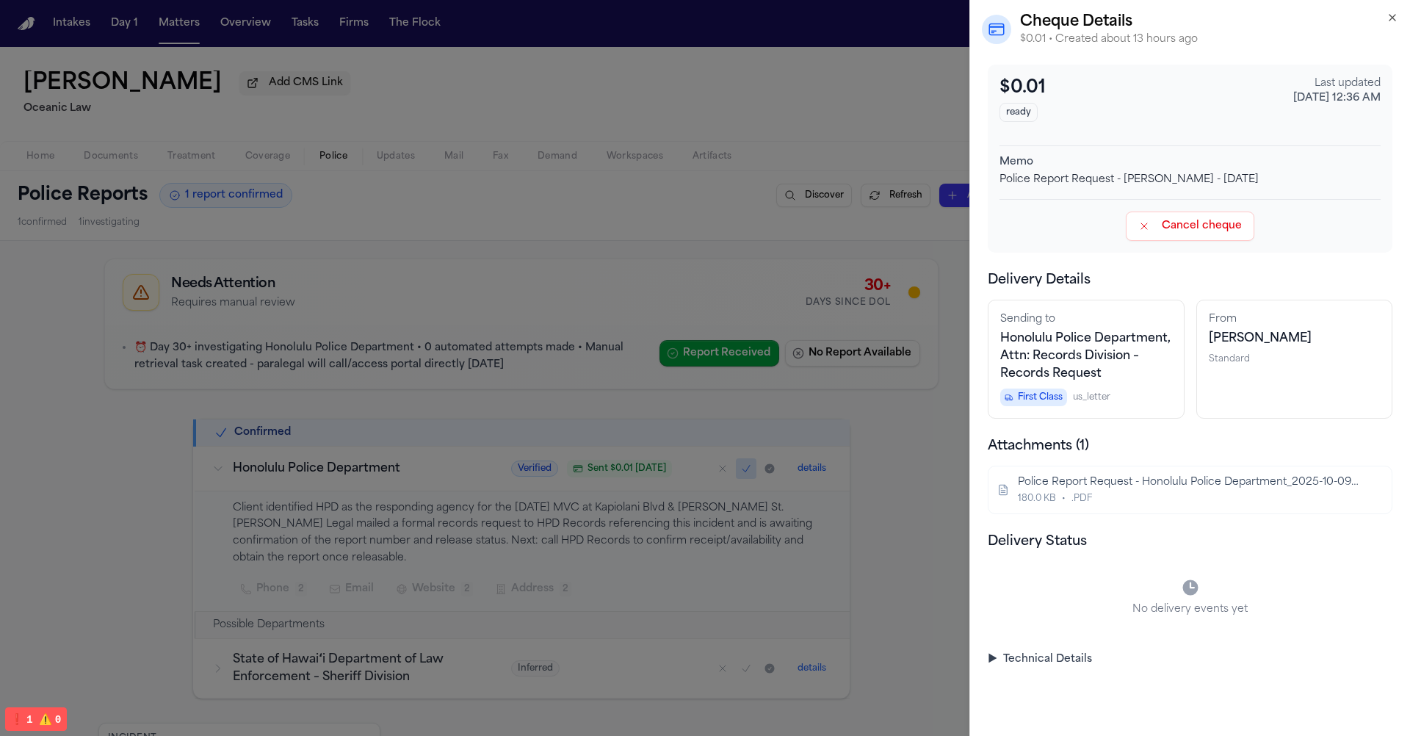
click at [1175, 495] on div "180.0 KB • .PDF" at bounding box center [1188, 499] width 341 height 12
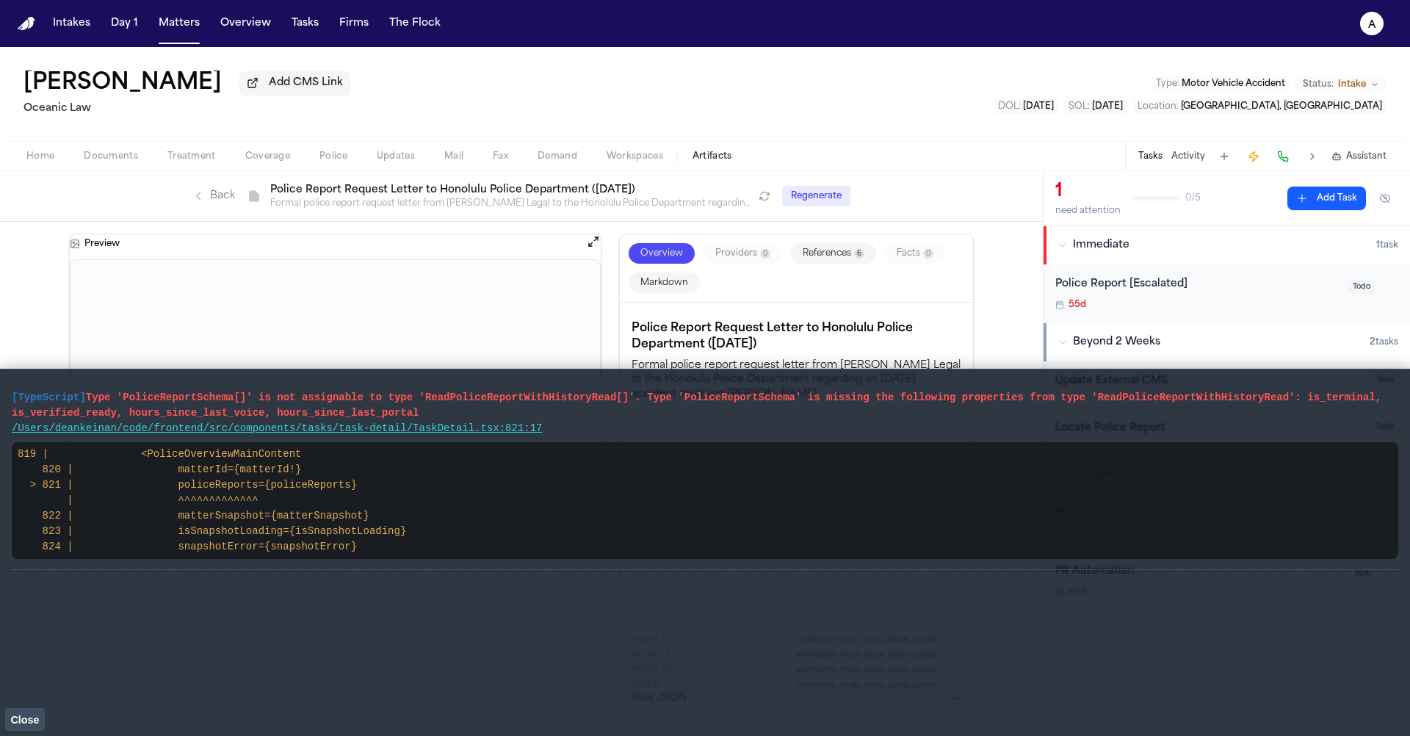
click at [14, 717] on span "Close" at bounding box center [24, 720] width 29 height 12
